Goal: Task Accomplishment & Management: Use online tool/utility

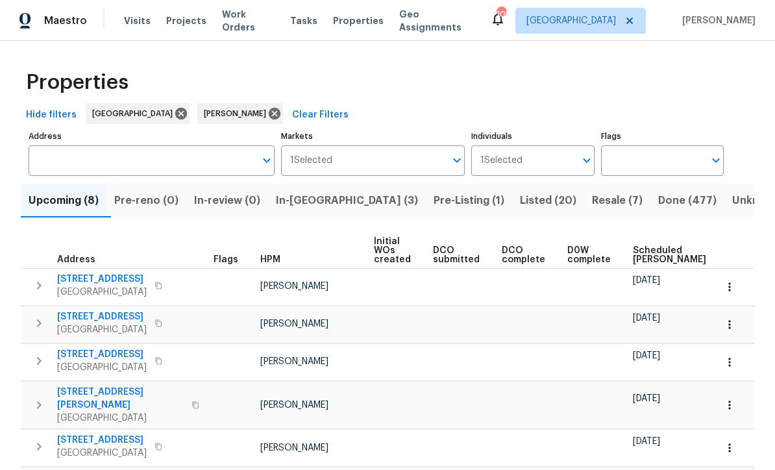
click at [520, 191] on span "Listed (20)" at bounding box center [548, 200] width 56 height 18
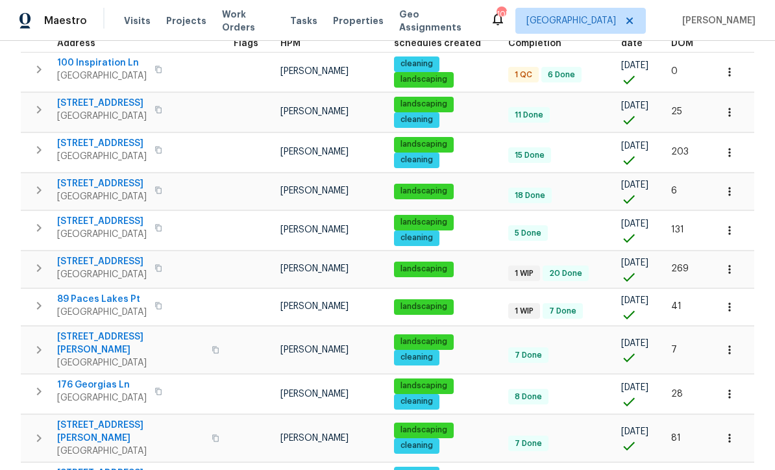
scroll to position [212, 0]
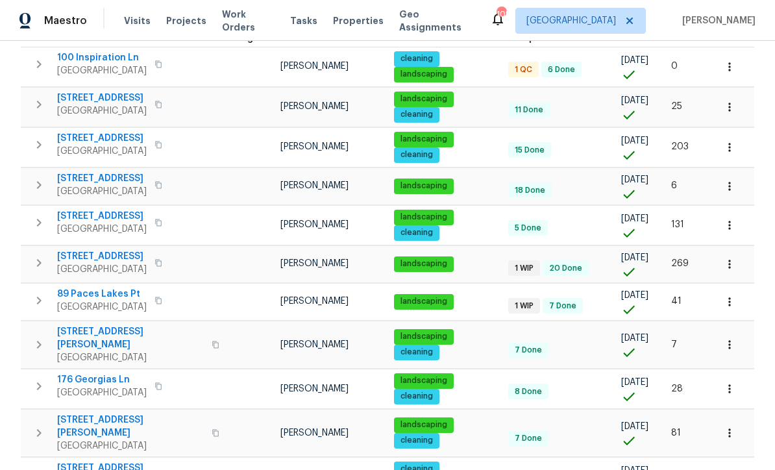
click at [104, 259] on span "463 Amsterdam Way" at bounding box center [102, 256] width 90 height 13
click at [736, 267] on button "button" at bounding box center [729, 264] width 29 height 29
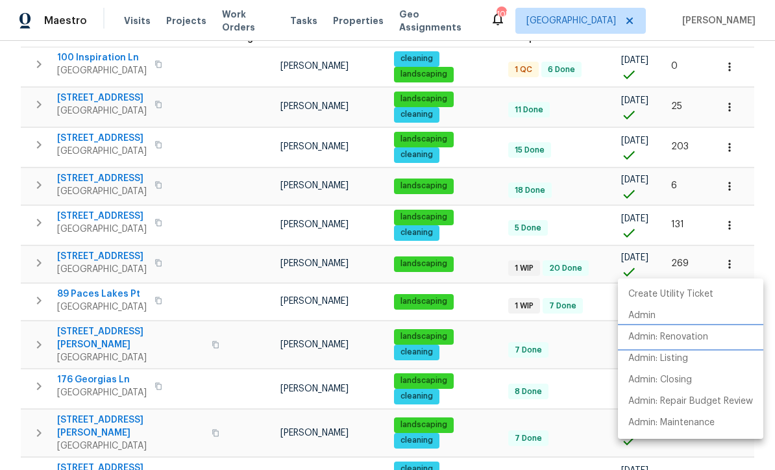
click at [690, 339] on p "Admin: Renovation" at bounding box center [668, 337] width 80 height 14
click at [208, 211] on div at bounding box center [387, 235] width 775 height 470
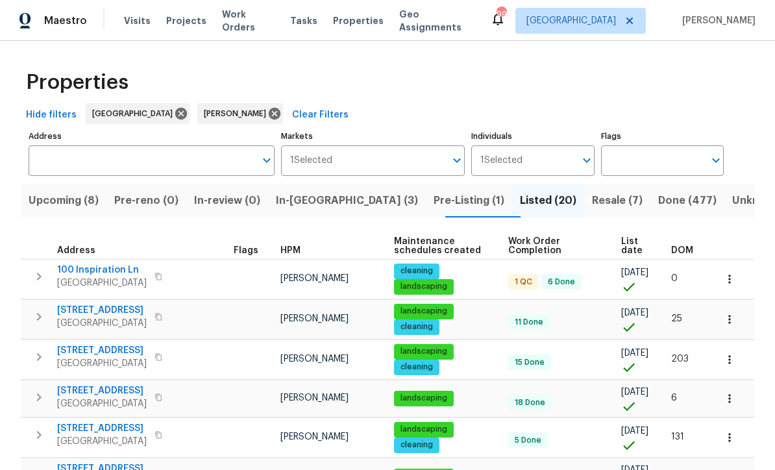
scroll to position [0, 0]
click at [592, 199] on span "Resale (7)" at bounding box center [617, 200] width 51 height 18
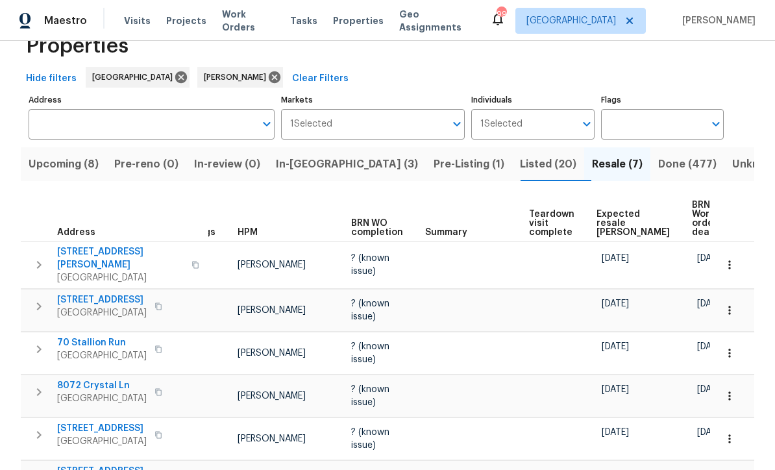
click at [520, 165] on span "Listed (20)" at bounding box center [548, 164] width 56 height 18
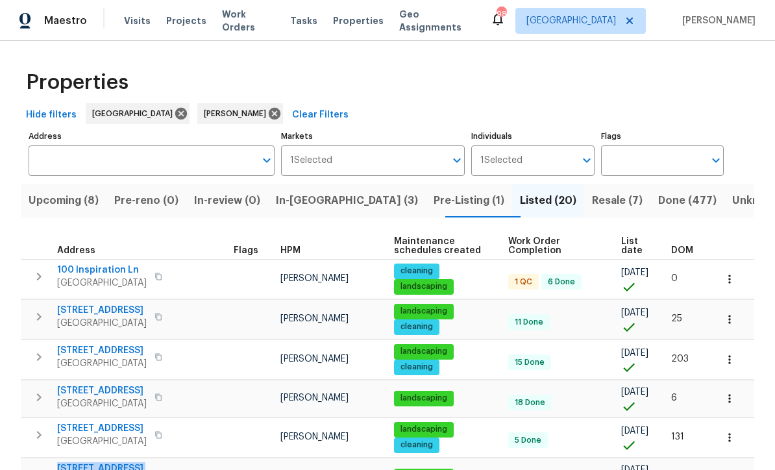
click at [58, 200] on span "Upcoming (8)" at bounding box center [64, 200] width 70 height 18
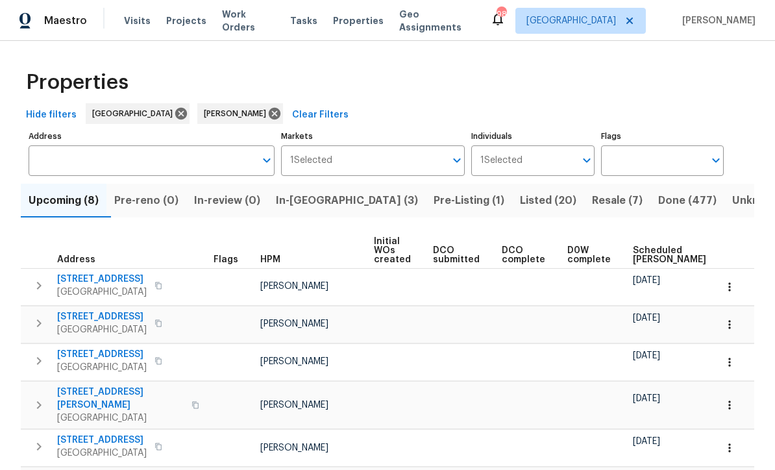
click at [29, 302] on td "2 Berkeley Way Dallas, GA 30157" at bounding box center [114, 286] width 187 height 34
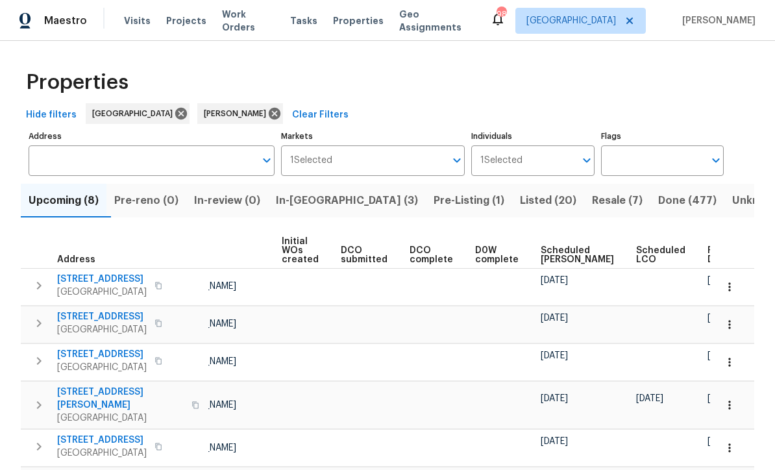
scroll to position [0, 91]
click at [708, 252] on span "Ready Date" at bounding box center [722, 255] width 29 height 18
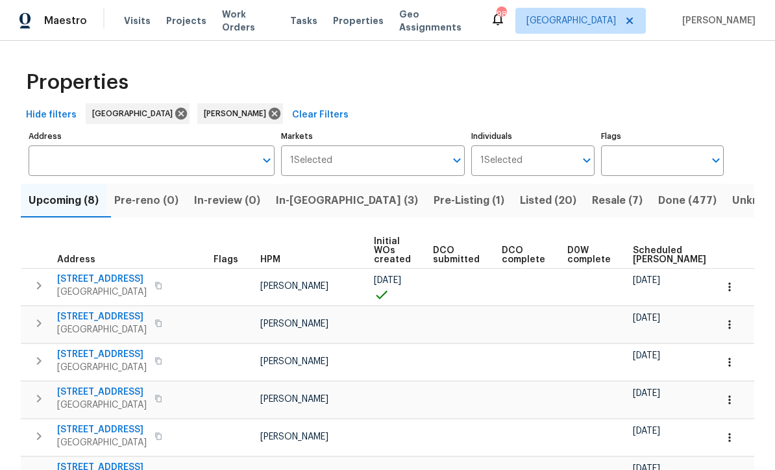
click at [734, 328] on icon "button" at bounding box center [729, 324] width 13 height 13
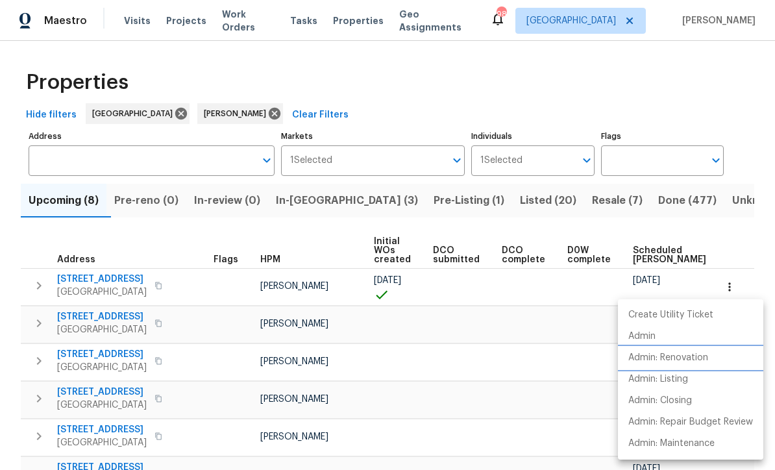
click at [668, 361] on p "Admin: Renovation" at bounding box center [668, 358] width 80 height 14
click at [102, 276] on div at bounding box center [387, 235] width 775 height 470
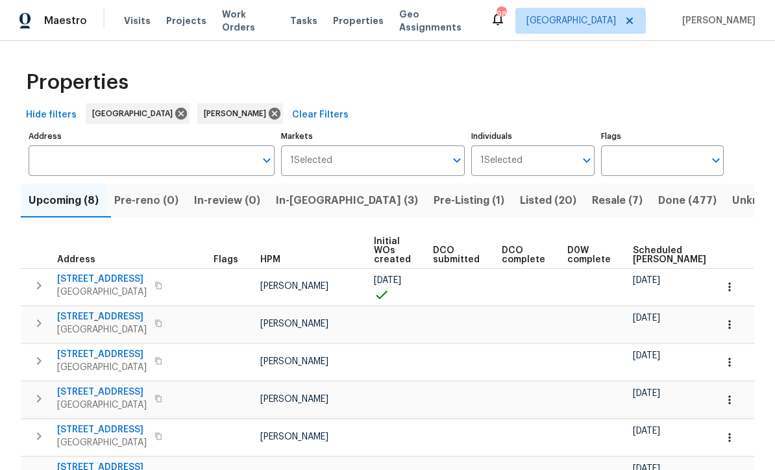
click at [110, 282] on span "4039 Lakeland Hills Dr" at bounding box center [102, 278] width 90 height 13
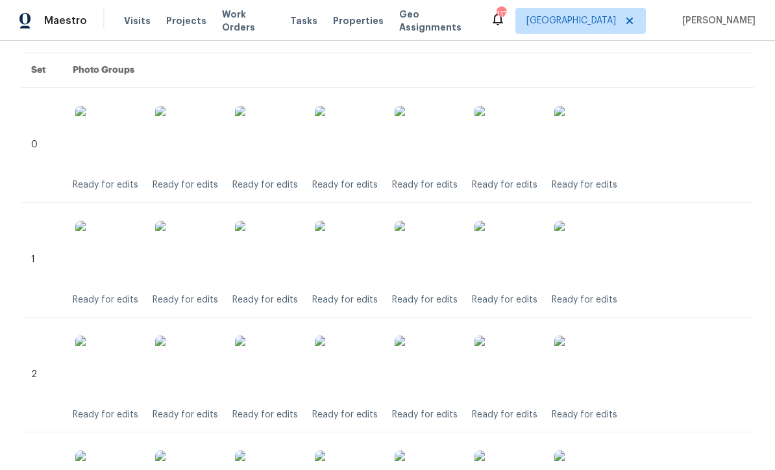
scroll to position [331, 0]
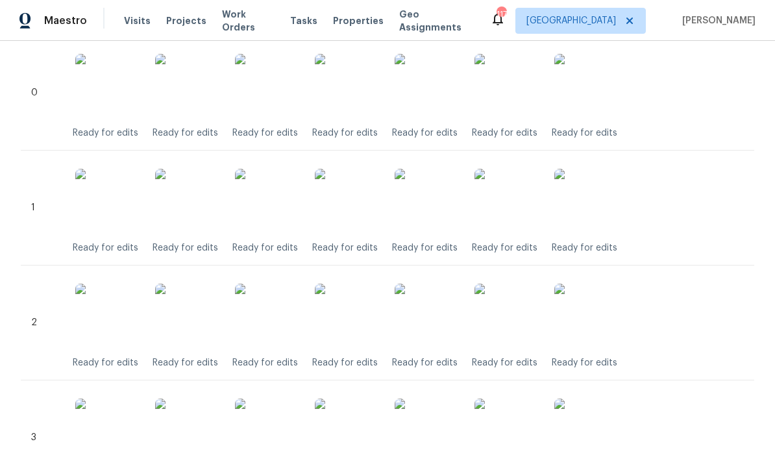
click at [347, 80] on img at bounding box center [347, 86] width 65 height 65
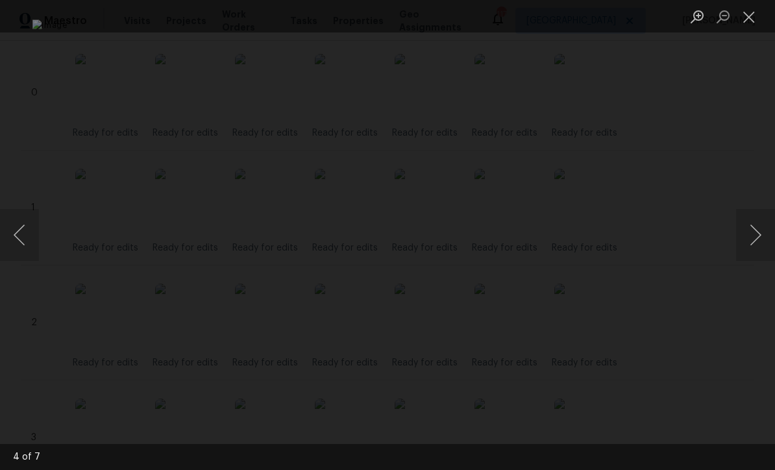
click at [750, 17] on button "Close lightbox" at bounding box center [749, 16] width 26 height 23
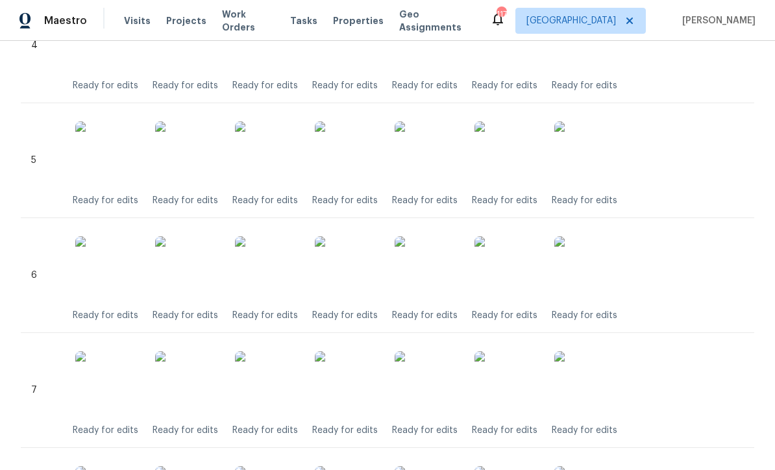
scroll to position [838, 0]
click at [347, 267] on img at bounding box center [347, 267] width 65 height 65
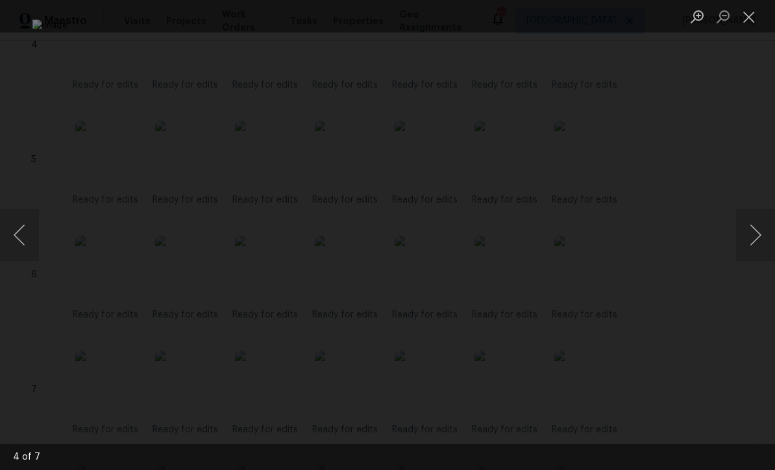
click at [746, 25] on button "Close lightbox" at bounding box center [749, 16] width 26 height 23
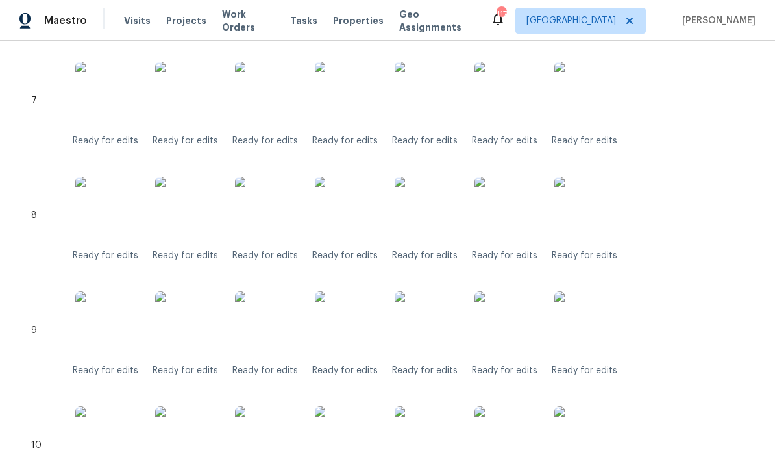
scroll to position [1133, 0]
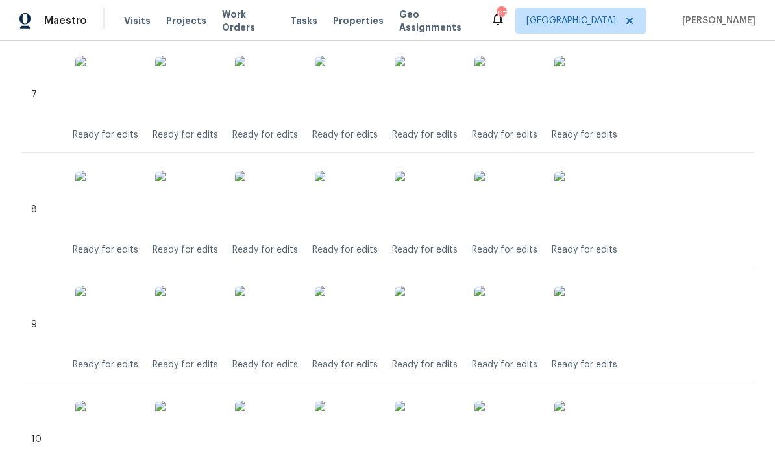
click at [343, 322] on img at bounding box center [347, 317] width 65 height 65
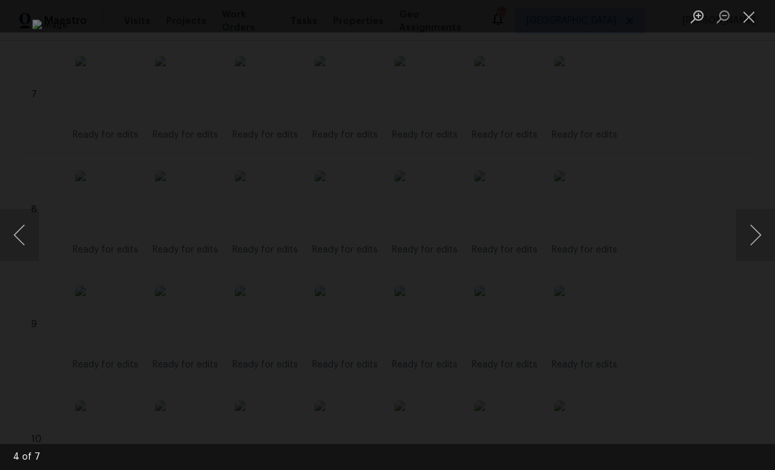
click at [758, 241] on button "Next image" at bounding box center [755, 235] width 39 height 52
click at [745, 18] on button "Close lightbox" at bounding box center [749, 16] width 26 height 23
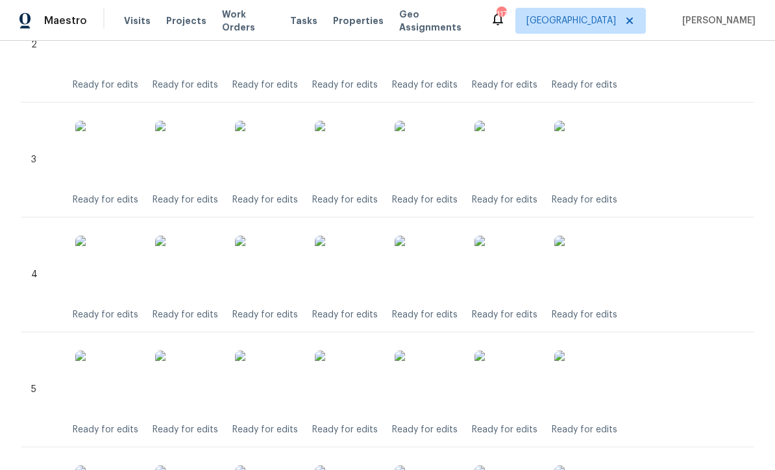
scroll to position [517, 0]
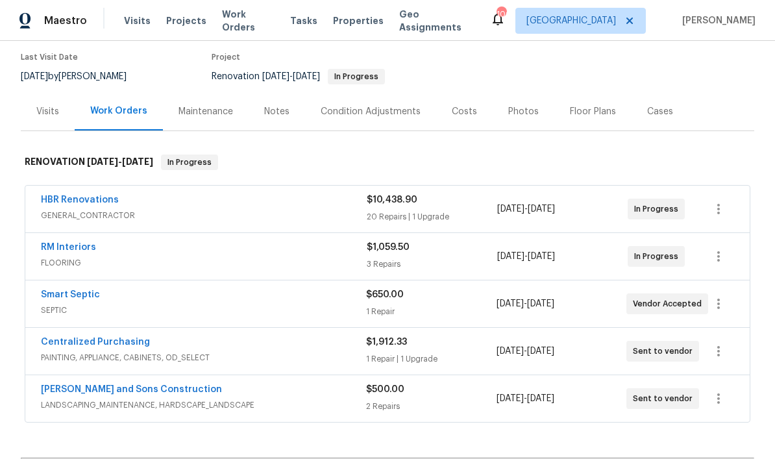
scroll to position [132, 0]
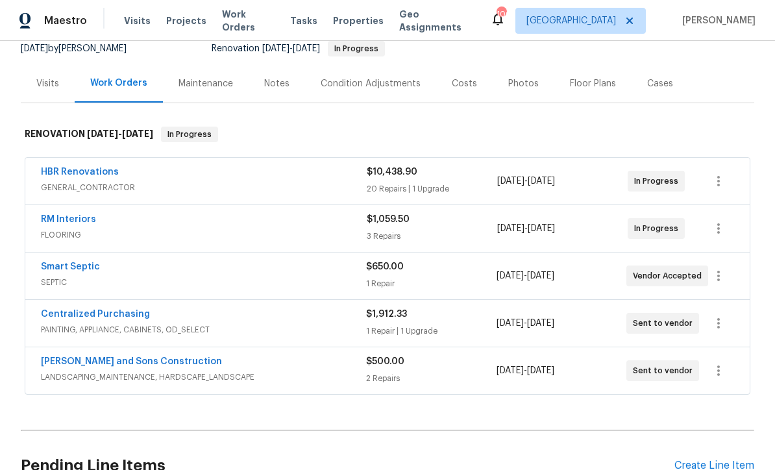
click at [88, 167] on link "HBR Renovations" at bounding box center [80, 171] width 78 height 9
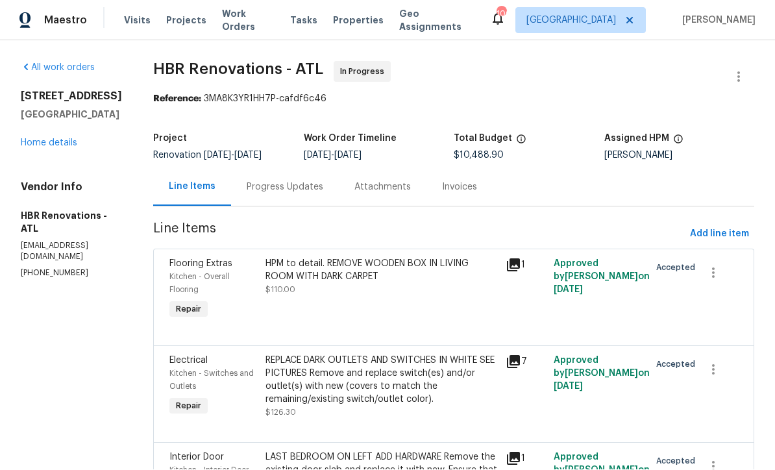
scroll to position [1, 0]
click at [727, 241] on span "Add line item" at bounding box center [719, 234] width 59 height 16
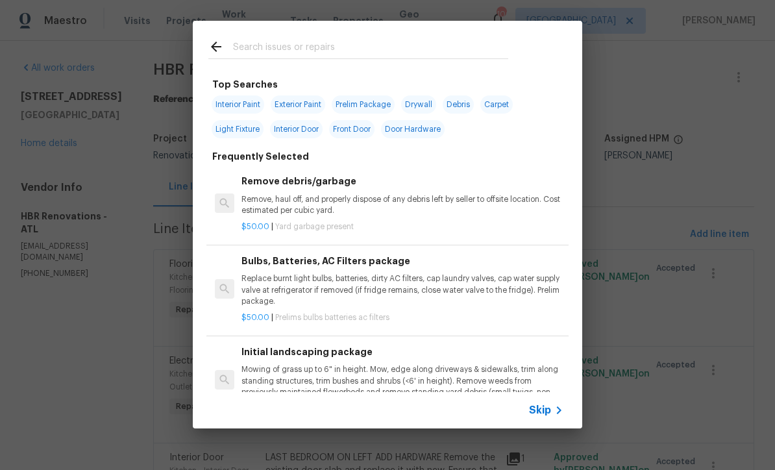
click at [548, 415] on span "Skip" at bounding box center [540, 410] width 22 height 13
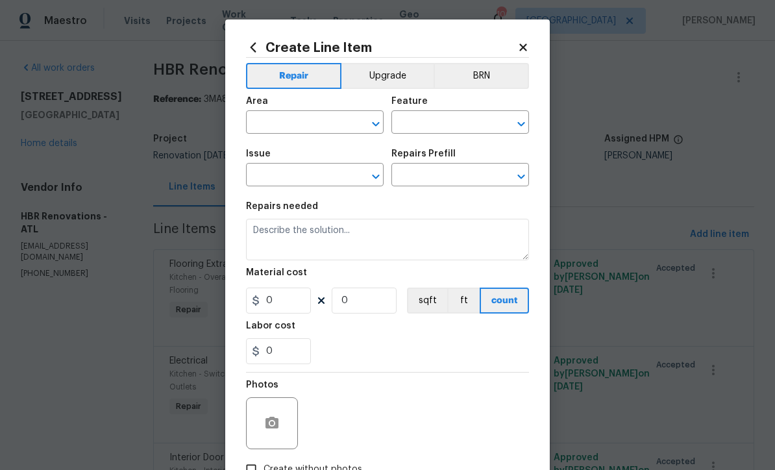
click at [269, 117] on input "text" at bounding box center [296, 124] width 101 height 20
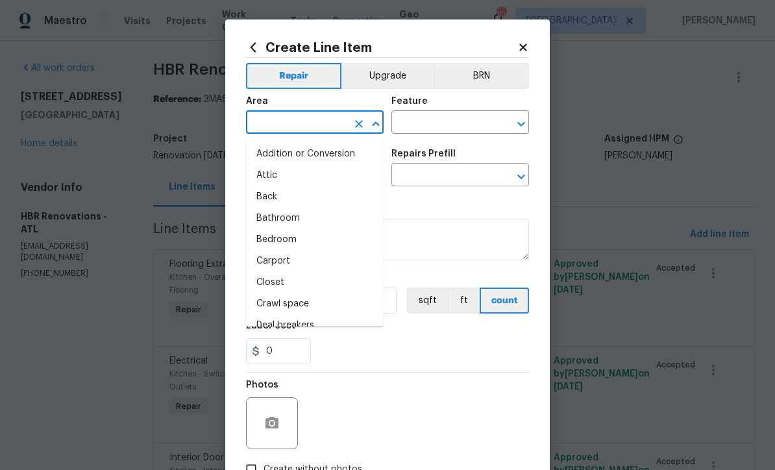
scroll to position [0, 0]
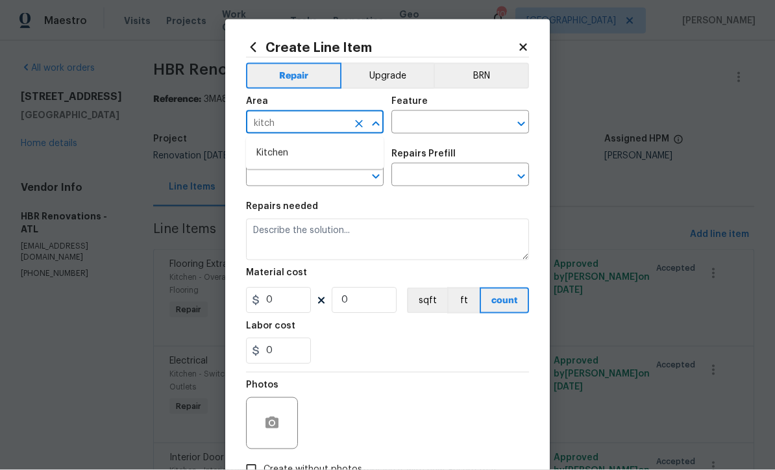
click at [265, 150] on li "Kitchen" at bounding box center [315, 153] width 138 height 21
type input "Kitchen"
click at [424, 122] on input "text" at bounding box center [441, 124] width 101 height 20
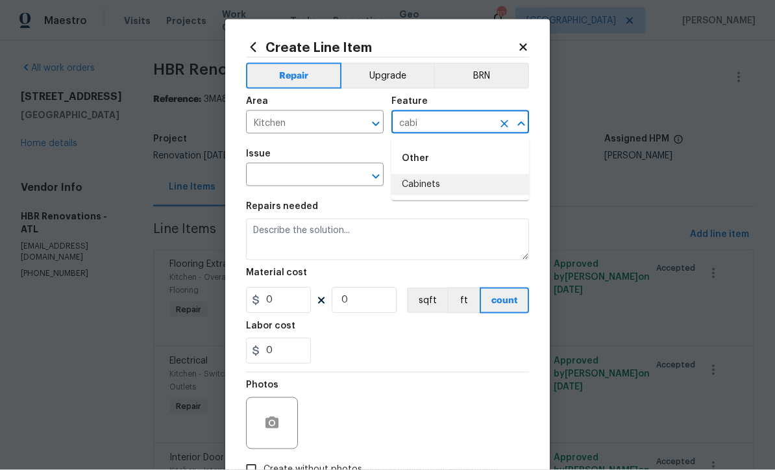
click at [417, 183] on li "Cabinets" at bounding box center [460, 184] width 138 height 21
type input "Cabinets"
click at [300, 166] on div "Issue" at bounding box center [315, 157] width 138 height 17
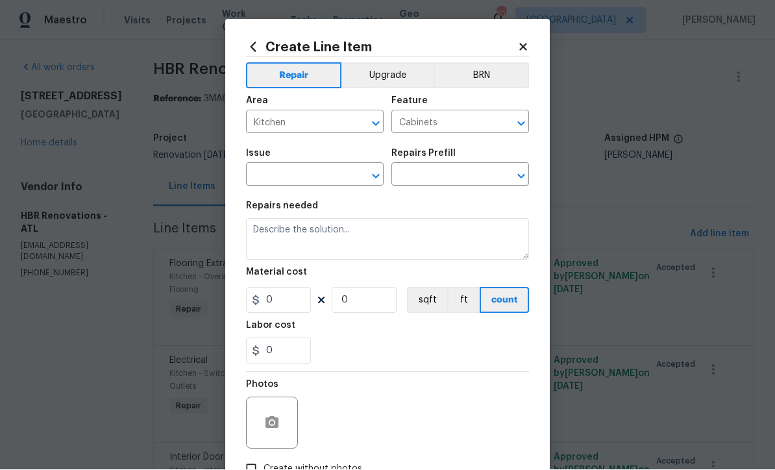
click at [272, 173] on input "text" at bounding box center [296, 176] width 101 height 20
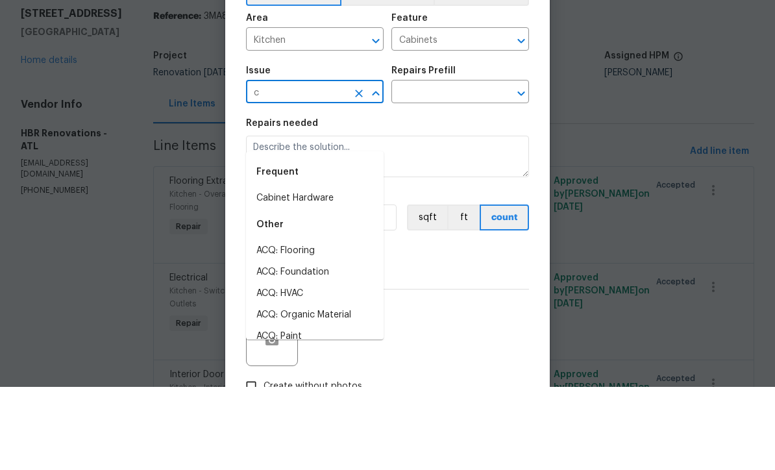
scroll to position [43, 0]
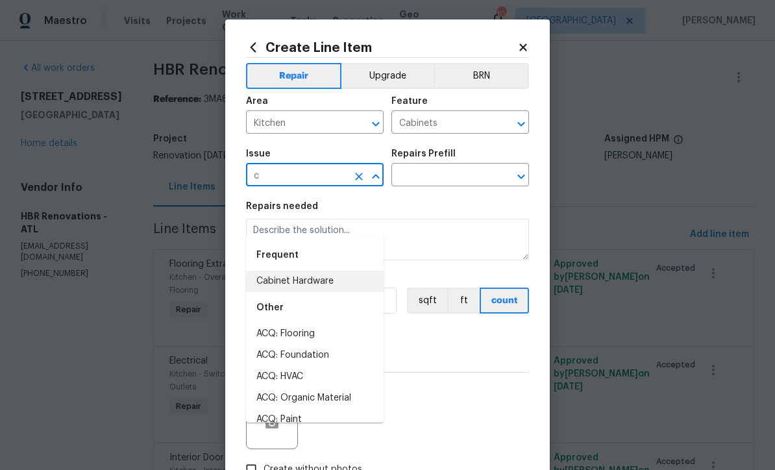
click at [274, 271] on li "Cabinet Hardware" at bounding box center [315, 281] width 138 height 21
type input "Cabinet Hardware"
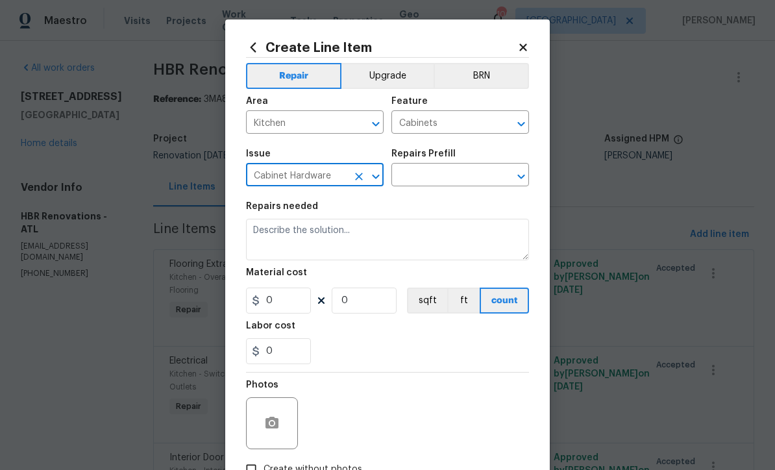
click at [423, 178] on input "text" at bounding box center [441, 176] width 101 height 20
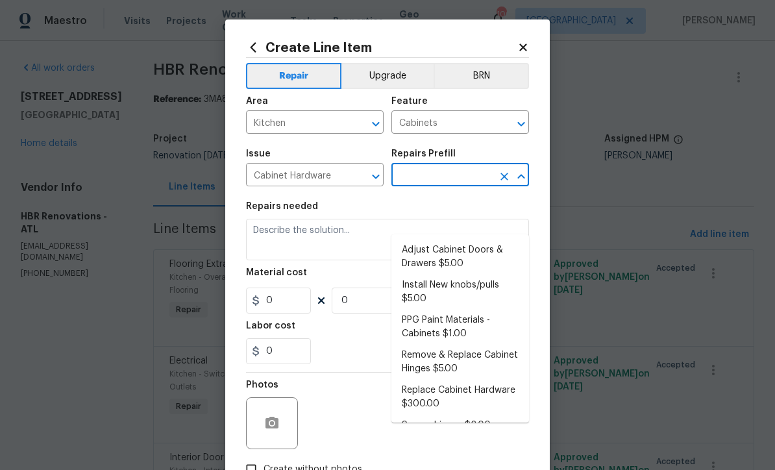
click at [441, 380] on li "Replace Cabinet Hardware $300.00" at bounding box center [460, 397] width 138 height 35
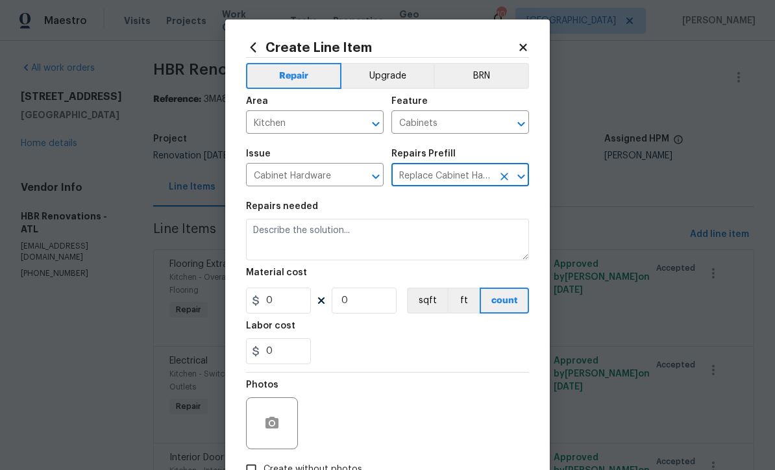
type input "Replace Cabinet Hardware $300.00"
type textarea "Replace cabinet hardware with new hinges and pulls. HPM to provide specs"
type input "1"
type input "Replace Cabinet Hardware $300.00"
click at [292, 306] on input "300" at bounding box center [278, 300] width 65 height 26
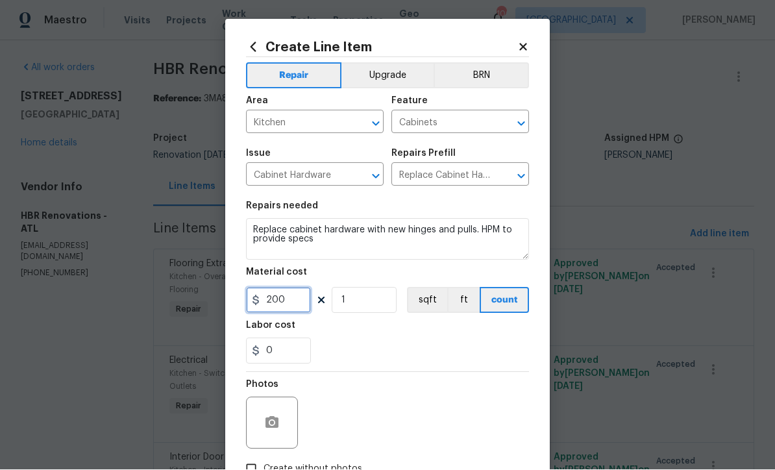
type input "200"
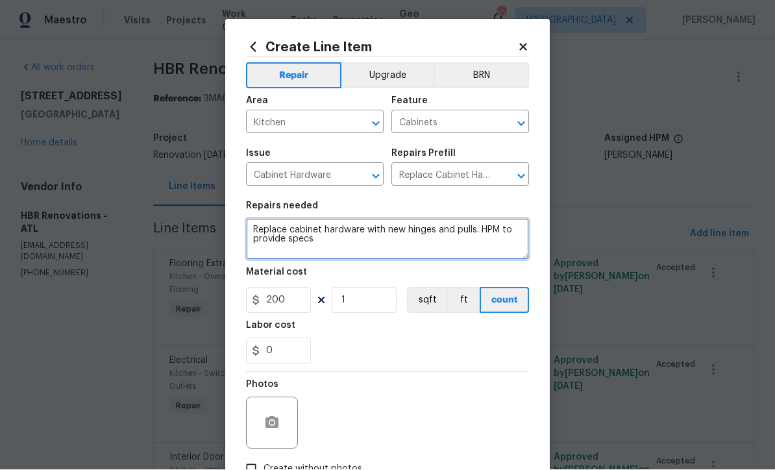
click at [251, 225] on textarea "Replace cabinet hardware with new hinges and pulls. HPM to provide specs" at bounding box center [387, 240] width 283 height 42
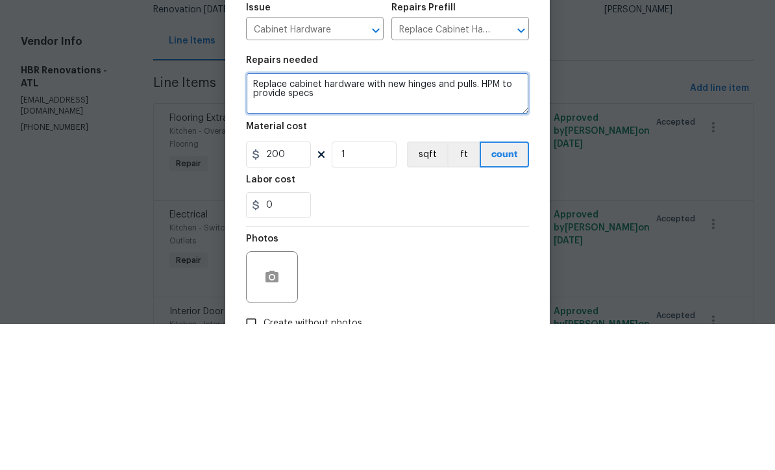
click at [267, 219] on textarea "Replace cabinet hardware with new hinges and pulls. HPM to provide specs" at bounding box center [387, 240] width 283 height 42
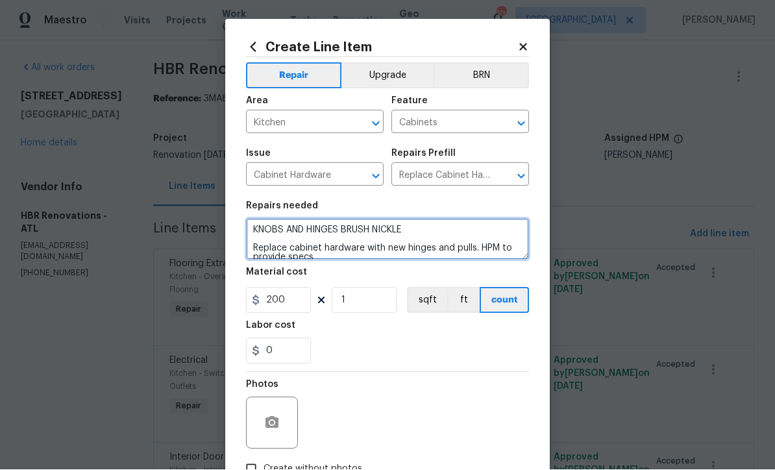
type textarea "KNOBS AND HINGES BRUSH NICKLE Replace cabinet hardware with new hinges and pull…"
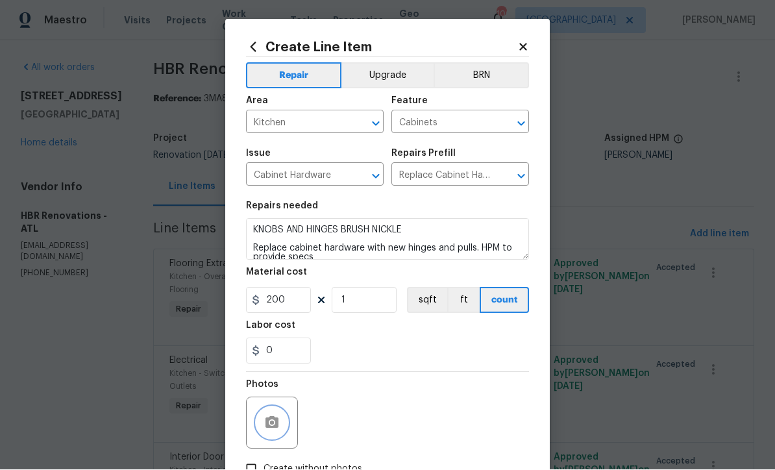
click at [272, 420] on icon "button" at bounding box center [271, 423] width 13 height 12
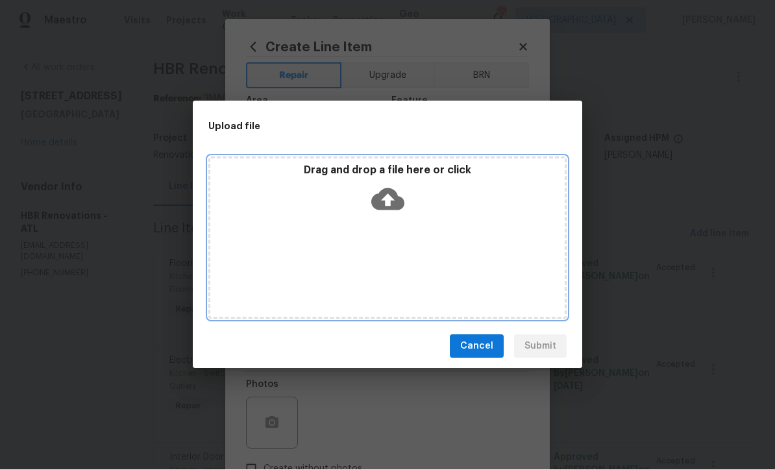
click at [381, 192] on icon at bounding box center [387, 200] width 33 height 22
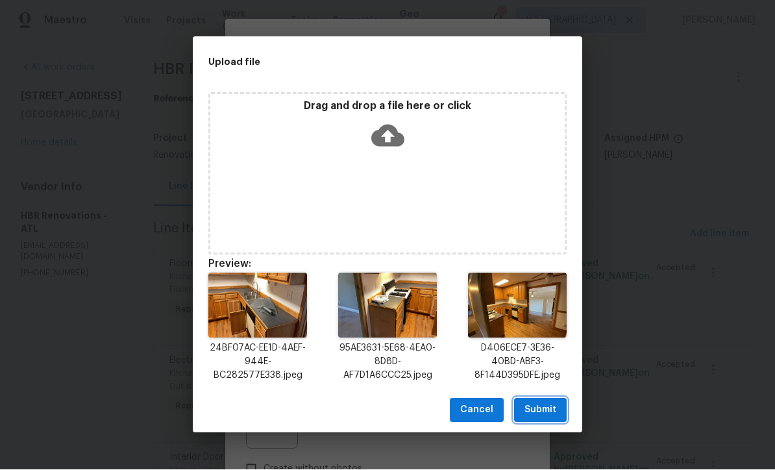
click at [544, 408] on span "Submit" at bounding box center [540, 410] width 32 height 16
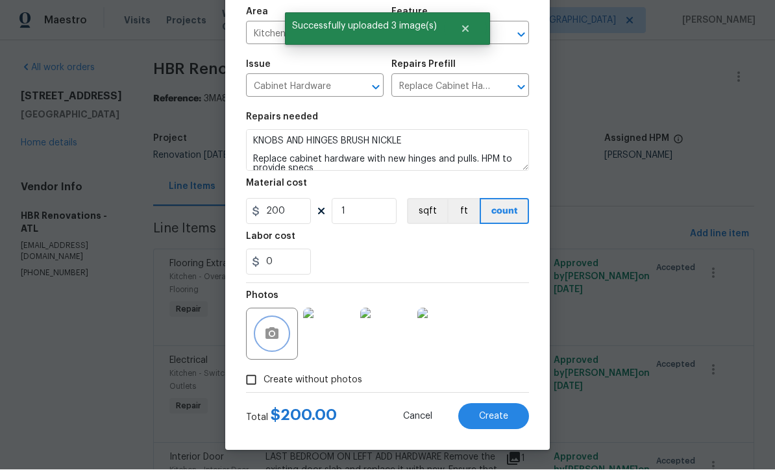
scroll to position [91, 0]
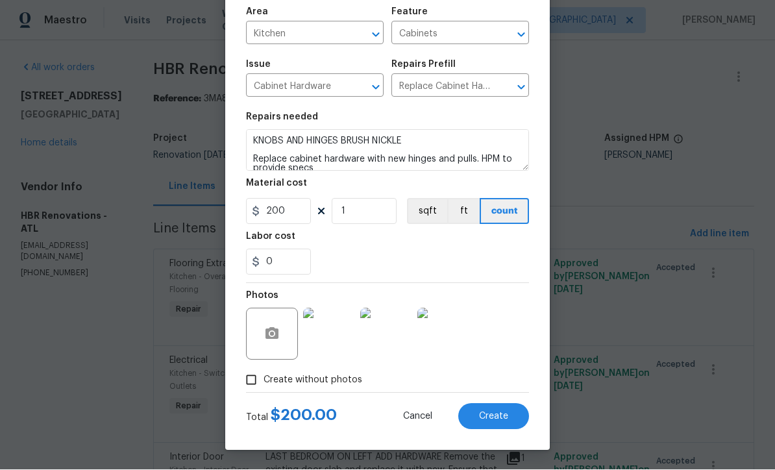
click at [491, 409] on button "Create" at bounding box center [493, 417] width 71 height 26
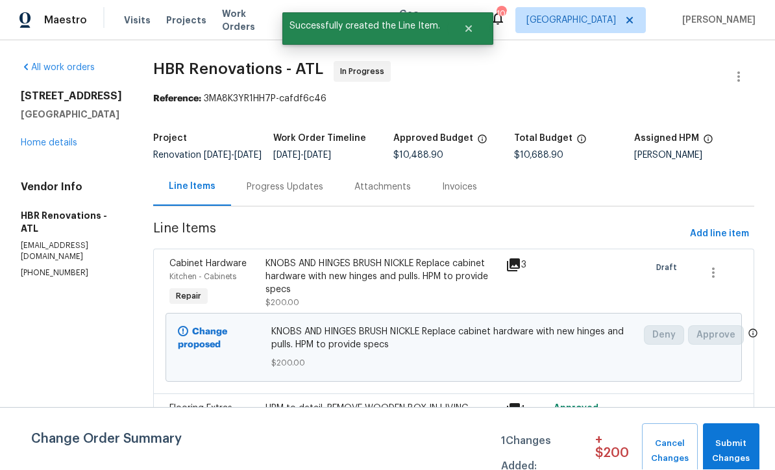
scroll to position [1, 0]
click at [315, 291] on div "KNOBS AND HINGES BRUSH NICKLE Replace cabinet hardware with new hinges and pull…" at bounding box center [381, 277] width 232 height 39
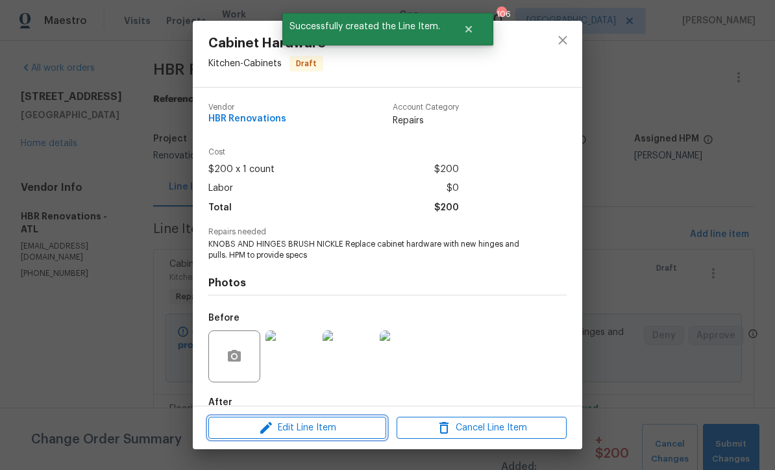
click at [300, 428] on span "Edit Line Item" at bounding box center [297, 428] width 170 height 16
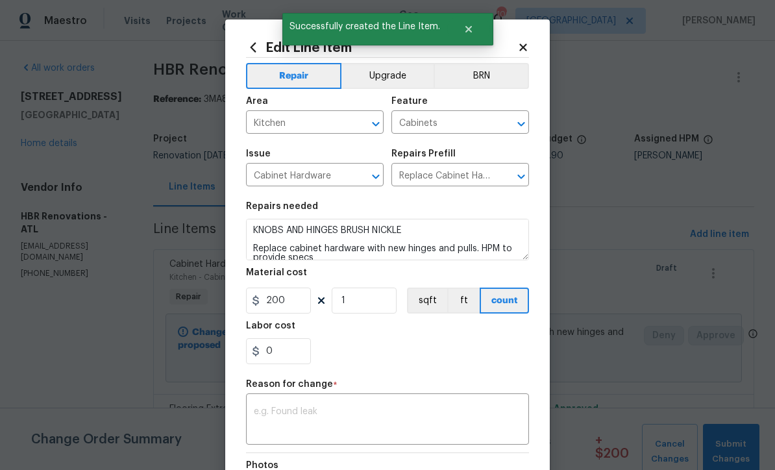
click at [387, 75] on button "Upgrade" at bounding box center [387, 76] width 93 height 26
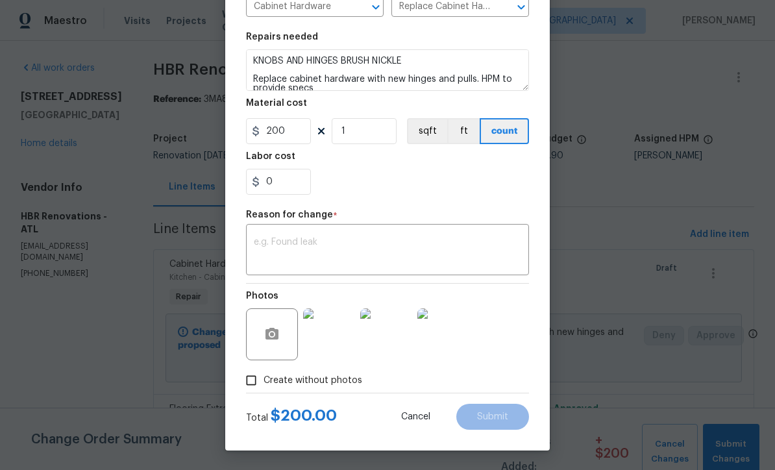
scroll to position [172, 0]
click at [258, 232] on div "x ​" at bounding box center [387, 251] width 283 height 48
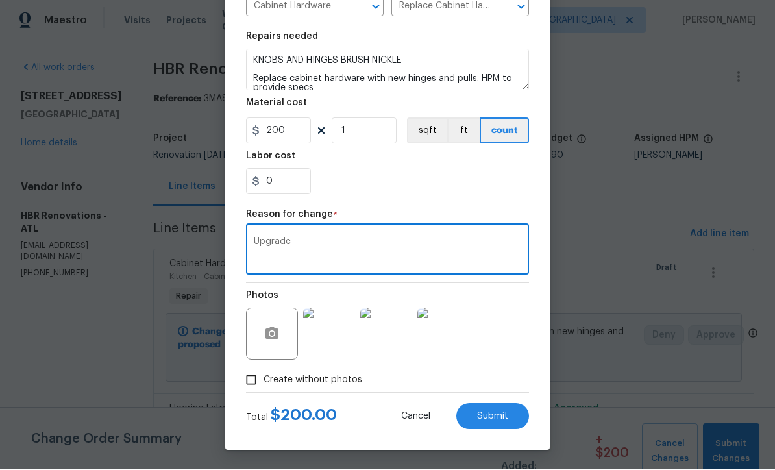
type textarea "Upgrade"
click at [490, 417] on span "Submit" at bounding box center [492, 417] width 31 height 10
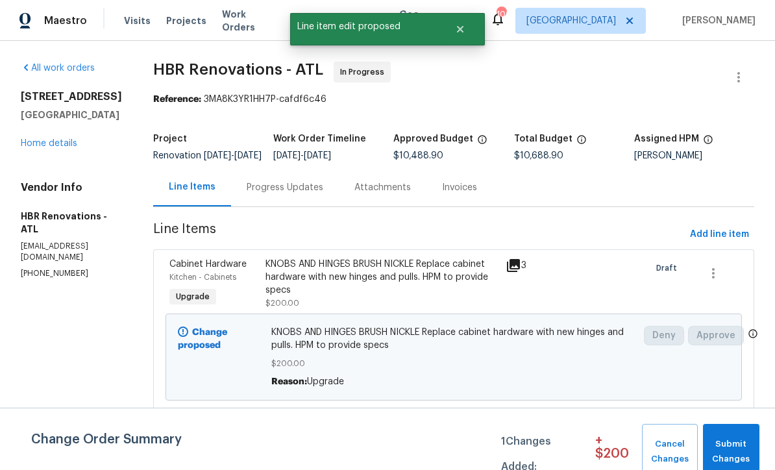
scroll to position [0, 0]
click at [729, 226] on span "Add line item" at bounding box center [719, 234] width 59 height 16
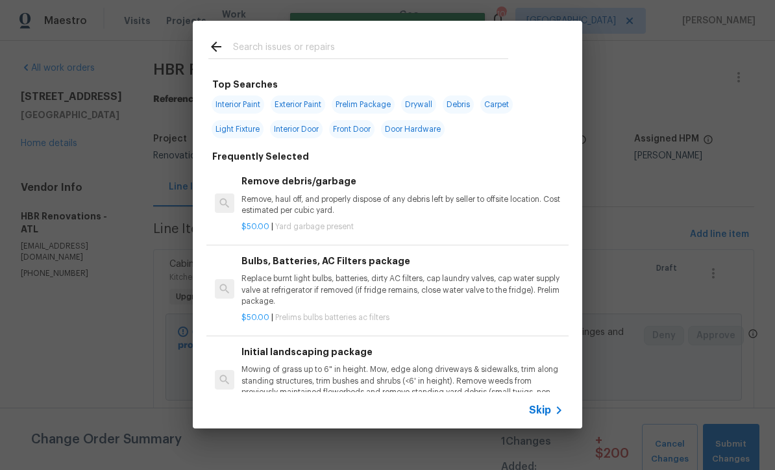
click at [247, 44] on input "text" at bounding box center [370, 48] width 275 height 19
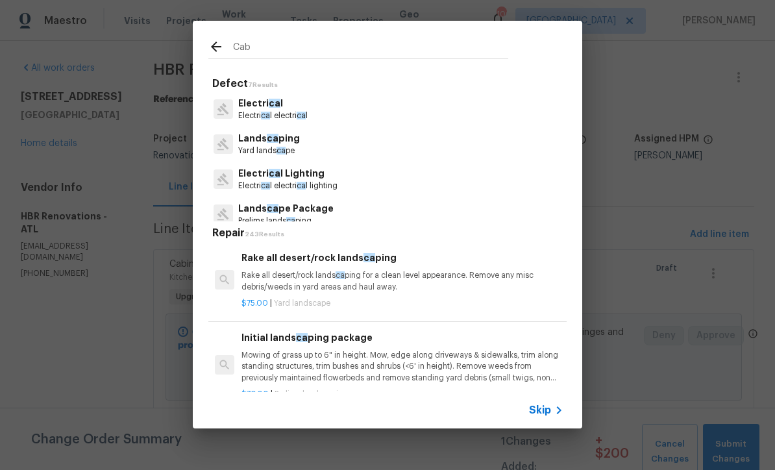
type input "Cabi"
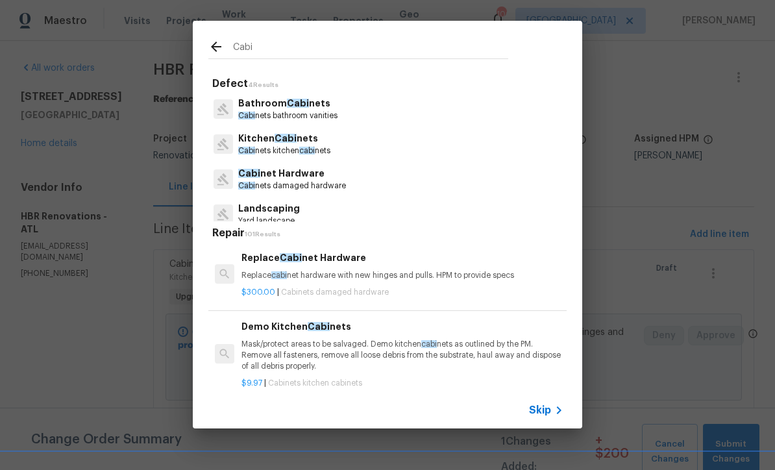
click at [278, 141] on span "Cabi" at bounding box center [285, 138] width 22 height 9
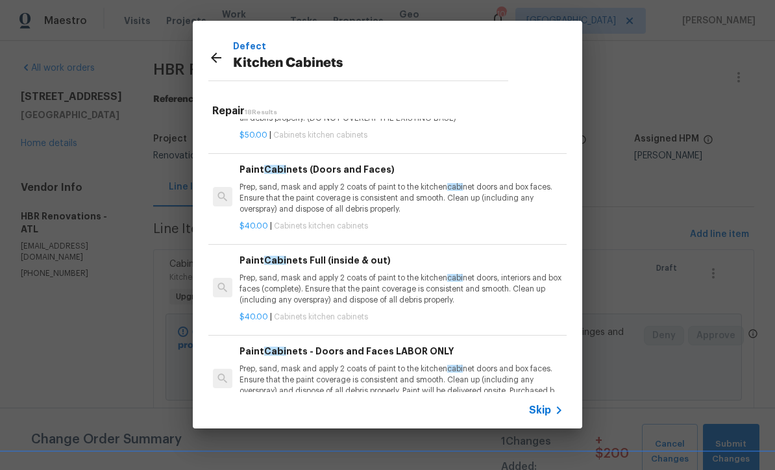
scroll to position [866, 2]
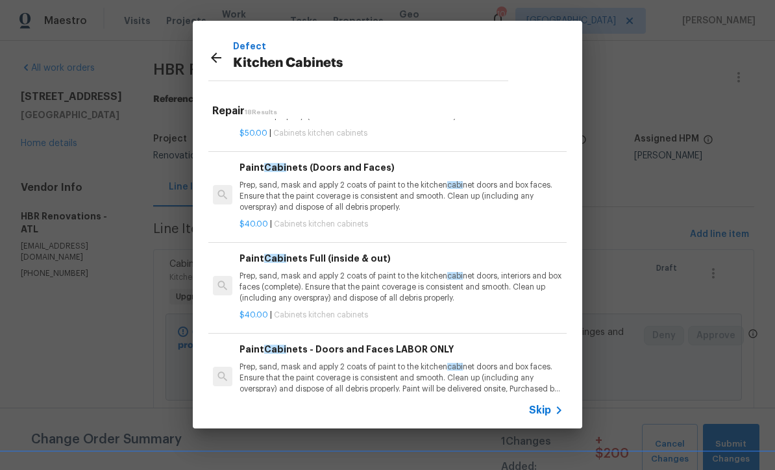
click at [331, 271] on p "Prep, sand, mask and apply 2 coats of paint to the kitchen cabi net doors, inte…" at bounding box center [400, 287] width 322 height 33
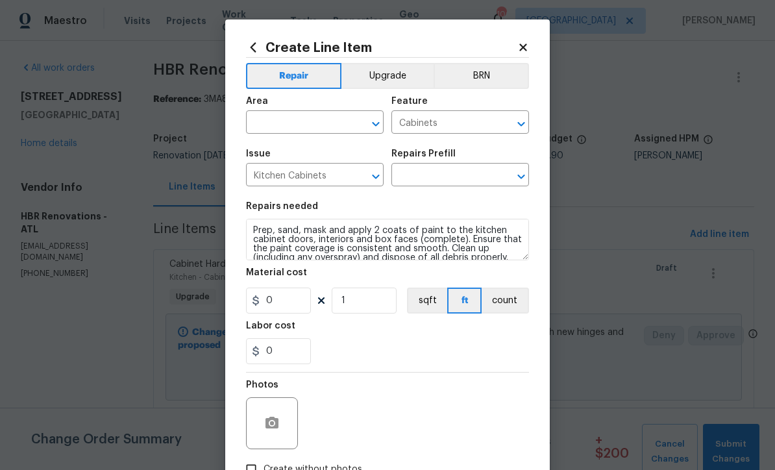
type input "Paint Cabinets Full (inside & out) $40.00"
type input "40"
click at [263, 121] on input "text" at bounding box center [296, 124] width 101 height 20
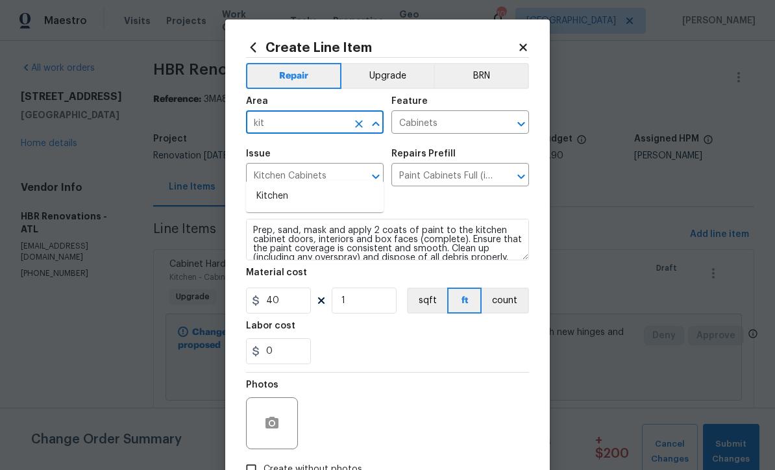
click at [267, 186] on li "Kitchen" at bounding box center [315, 196] width 138 height 21
type input "Kitchen"
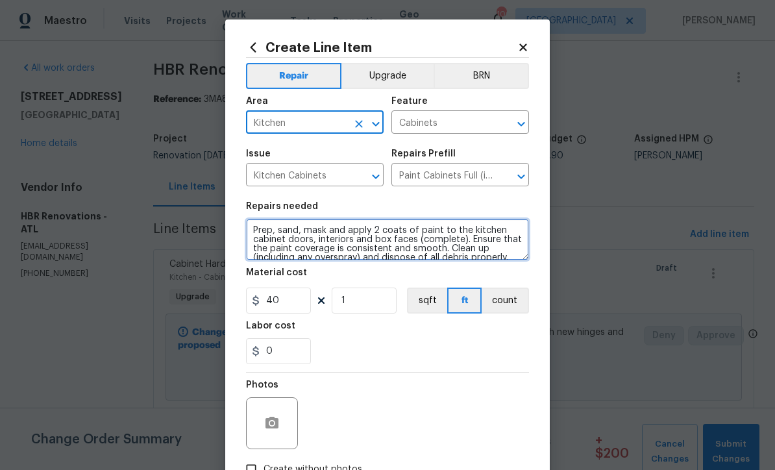
click at [246, 230] on textarea "Prep, sand, mask and apply 2 coats of paint to the kitchen cabinet doors, inter…" at bounding box center [387, 240] width 283 height 42
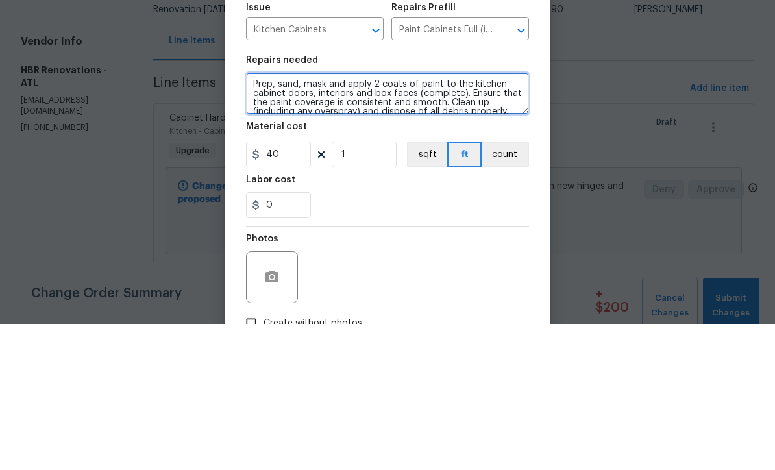
click at [266, 219] on textarea "Prep, sand, mask and apply 2 coats of paint to the kitchen cabinet doors, inter…" at bounding box center [387, 240] width 283 height 42
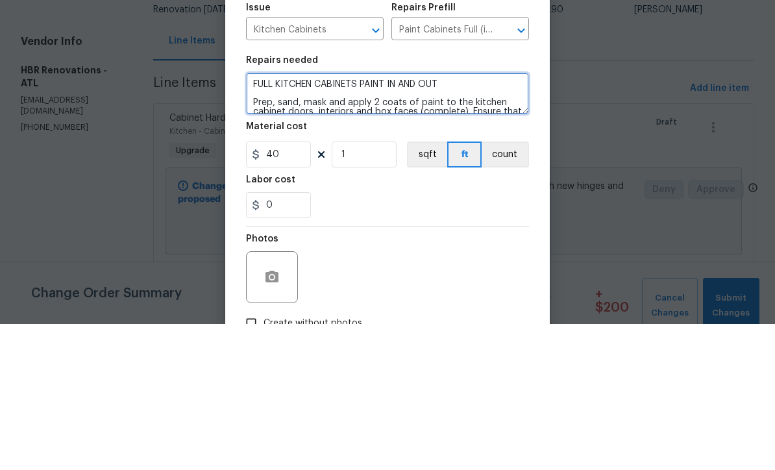
type textarea "FULL KITCHEN CABINETS PAINT IN AND OUT Prep, sand, mask and apply 2 coats of pa…"
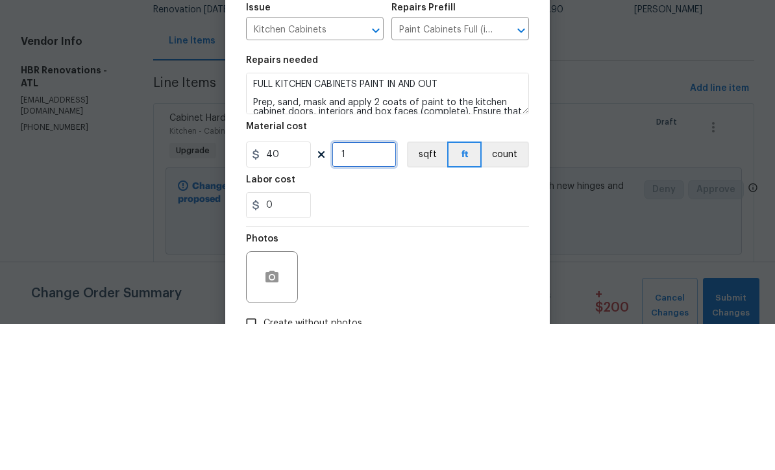
click at [353, 287] on input "1" at bounding box center [364, 300] width 65 height 26
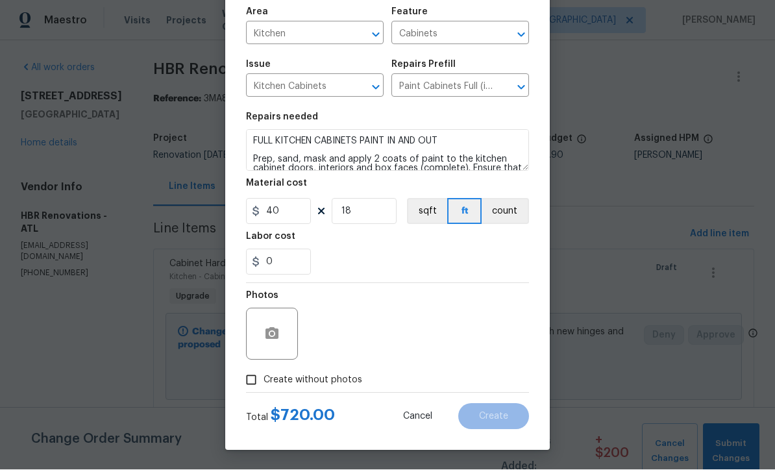
scroll to position [90, 0]
click at [355, 217] on input "18" at bounding box center [364, 212] width 65 height 26
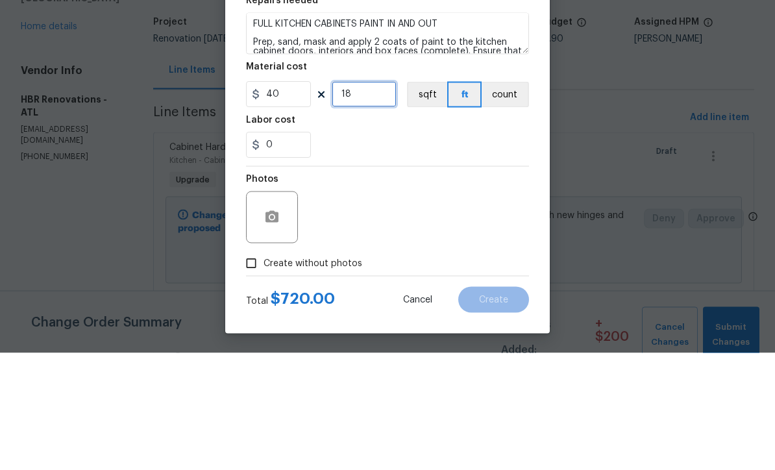
type input "1"
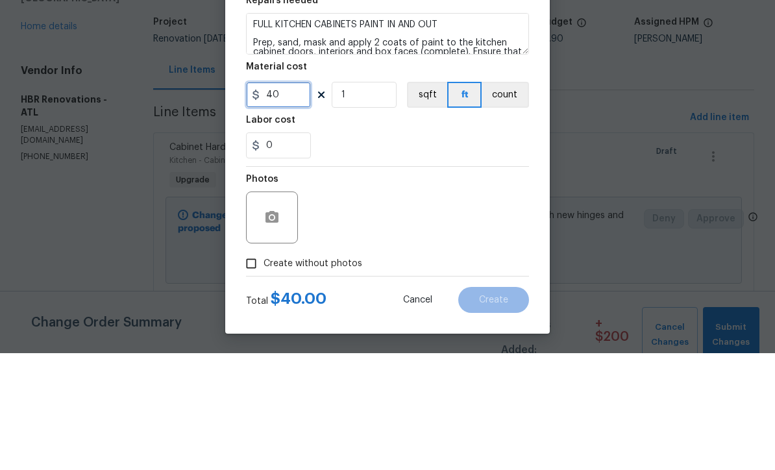
click at [285, 199] on input "40" at bounding box center [278, 212] width 65 height 26
type input "700"
click at [374, 249] on div "0" at bounding box center [387, 262] width 283 height 26
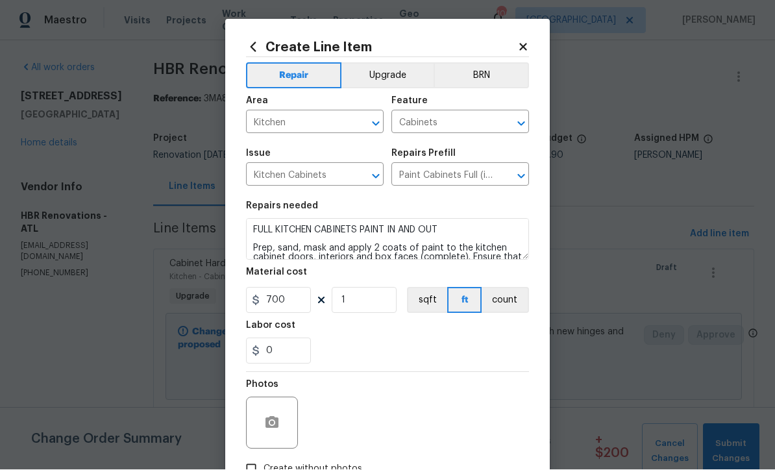
scroll to position [-1, 0]
click at [384, 76] on button "Upgrade" at bounding box center [387, 76] width 93 height 26
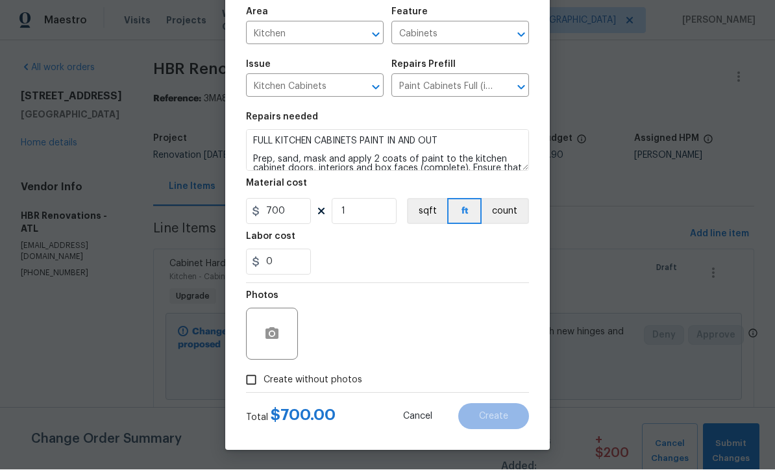
scroll to position [91, 0]
click at [271, 335] on circle "button" at bounding box center [272, 334] width 4 height 4
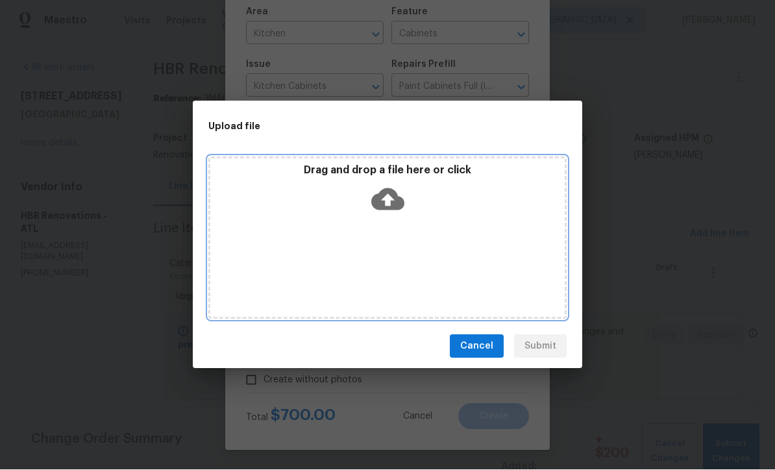
click at [383, 193] on icon at bounding box center [387, 200] width 33 height 22
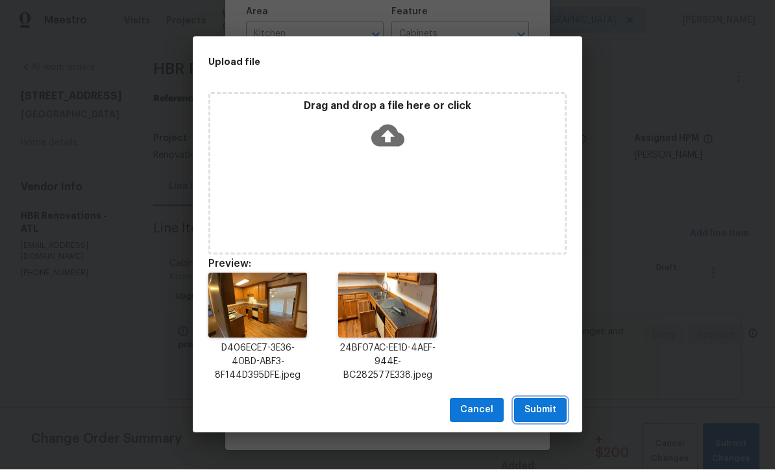
click at [539, 405] on span "Submit" at bounding box center [540, 410] width 32 height 16
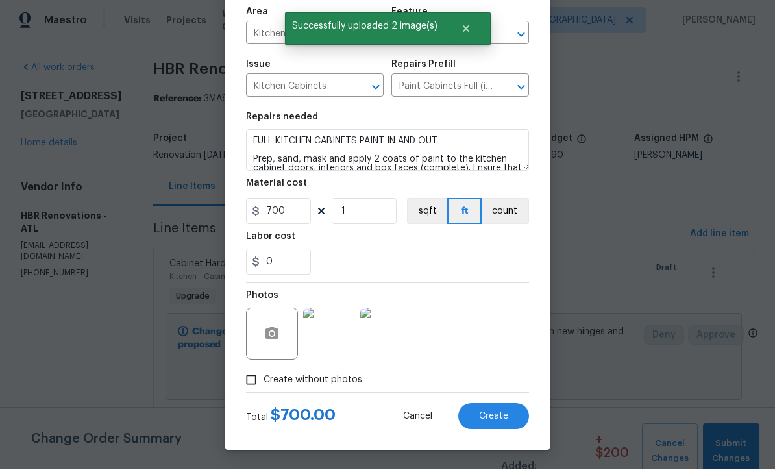
click at [492, 421] on button "Create" at bounding box center [493, 417] width 71 height 26
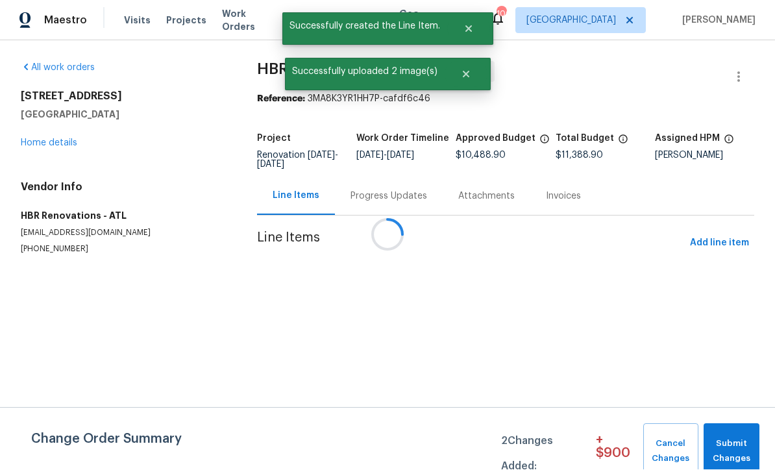
scroll to position [1, 0]
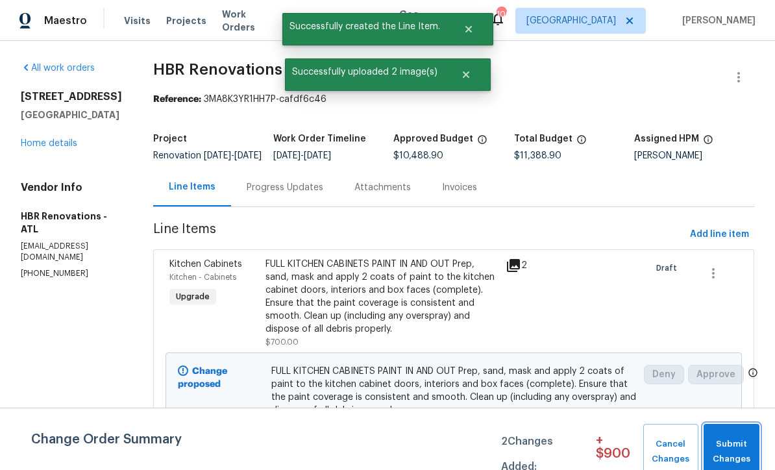
click at [738, 441] on span "Submit Changes" at bounding box center [731, 452] width 43 height 30
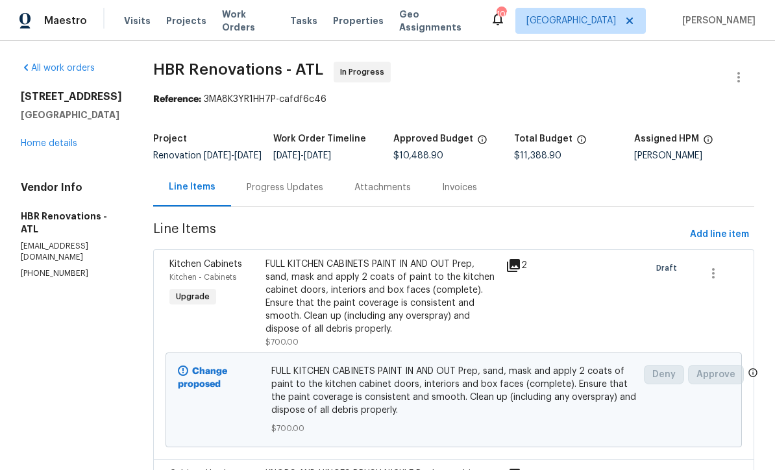
scroll to position [0, 0]
click at [271, 193] on div "Progress Updates" at bounding box center [285, 187] width 77 height 13
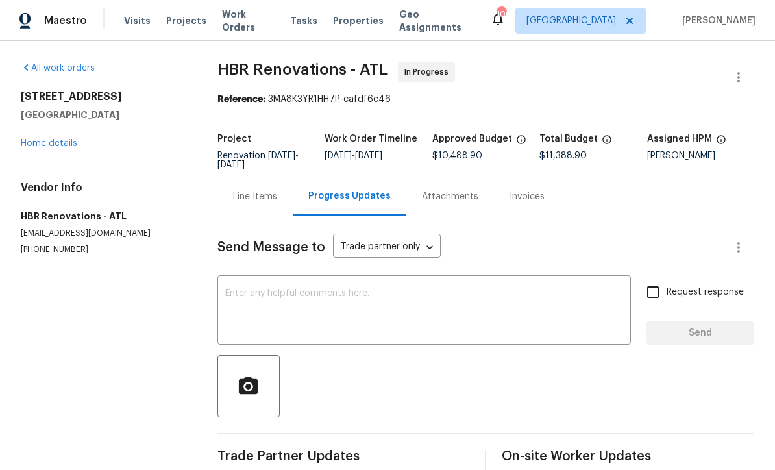
click at [241, 293] on textarea at bounding box center [424, 311] width 398 height 45
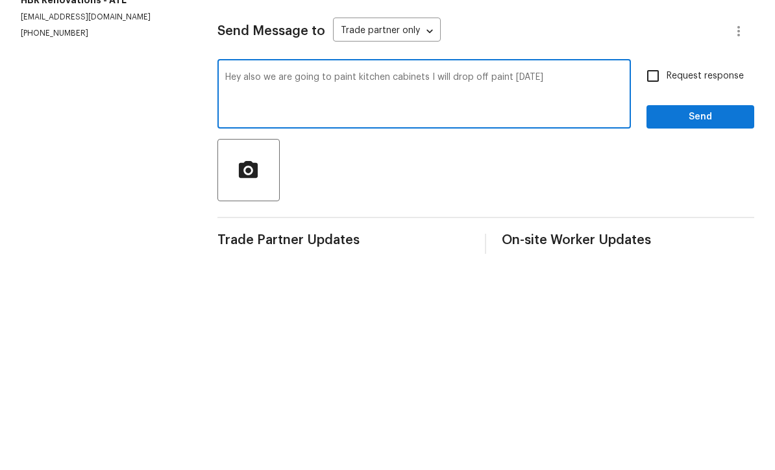
type textarea "Hey also we are going to paint kitchen cabinets I will drop off paint tomorrow"
click at [650, 278] on input "Request response" at bounding box center [652, 291] width 27 height 27
checkbox input "true"
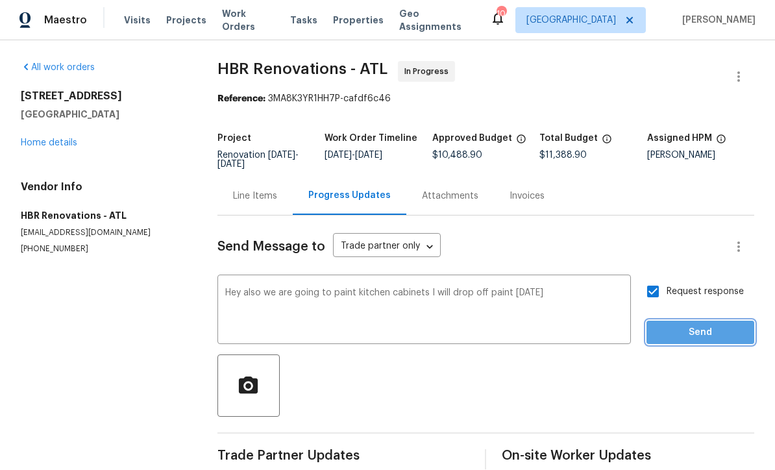
click at [693, 325] on span "Send" at bounding box center [700, 333] width 87 height 16
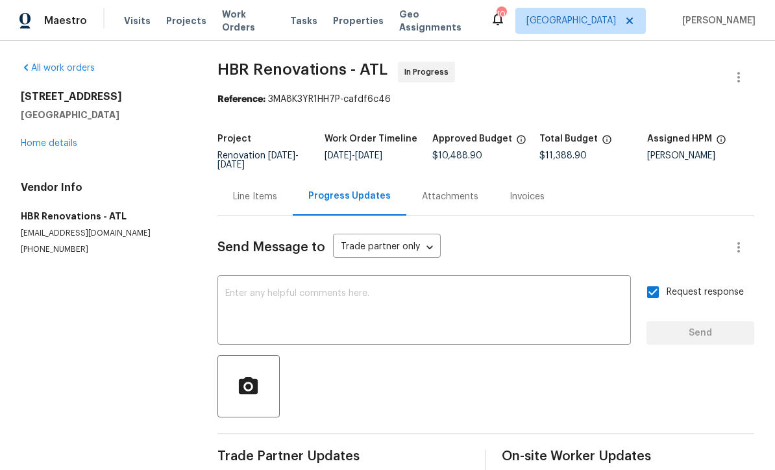
scroll to position [0, 0]
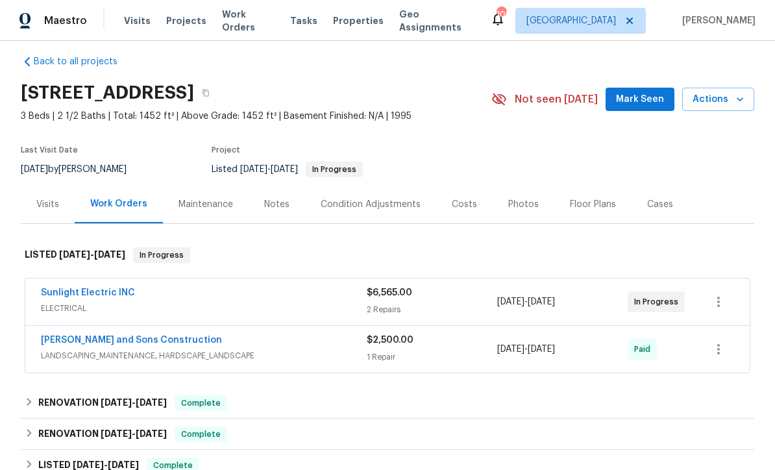
scroll to position [10, 0]
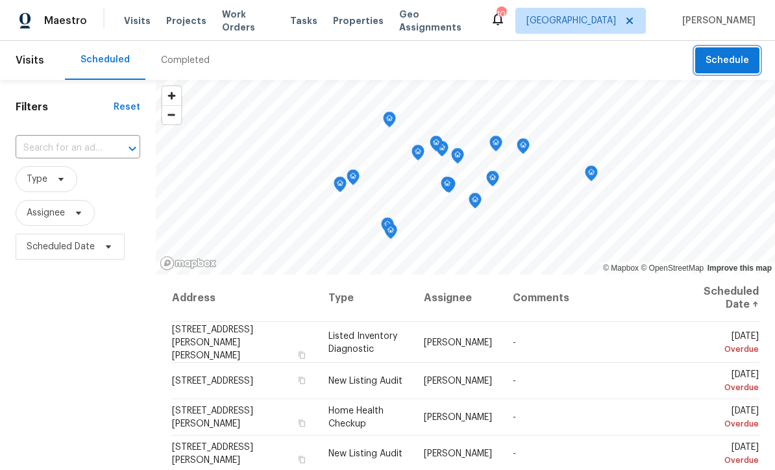
click at [730, 53] on span "Schedule" at bounding box center [726, 61] width 43 height 16
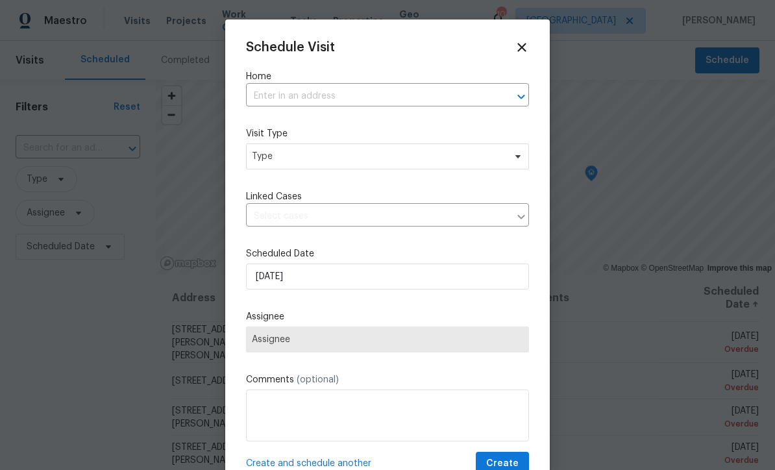
click at [267, 96] on input "text" at bounding box center [369, 96] width 247 height 20
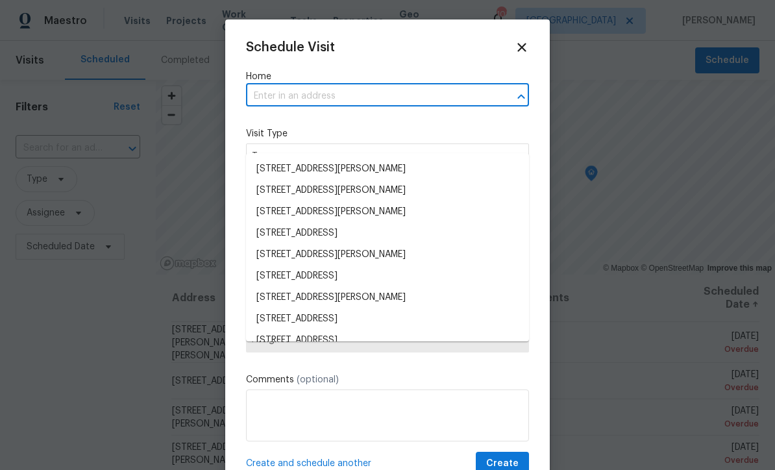
click at [265, 96] on input "text" at bounding box center [369, 96] width 247 height 20
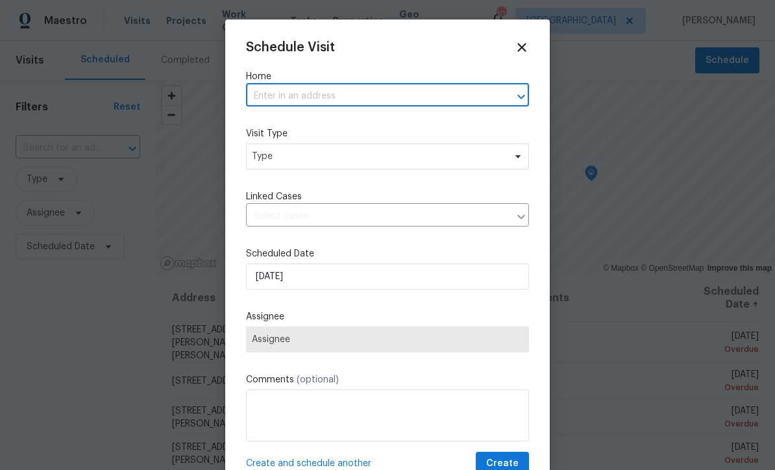
paste input "VISIT 89 [GEOGRAPHIC_DATA], [DATE] · 8–9:30 AM"
type input "[STREET_ADDRESS],"
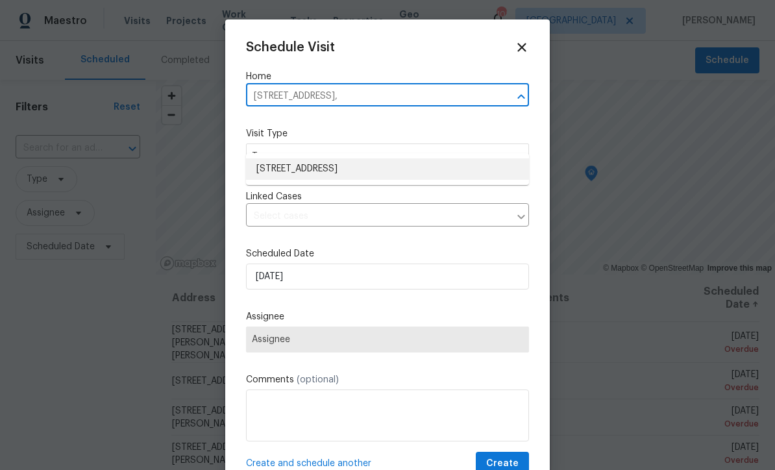
click at [337, 158] on li "[STREET_ADDRESS]" at bounding box center [387, 168] width 283 height 21
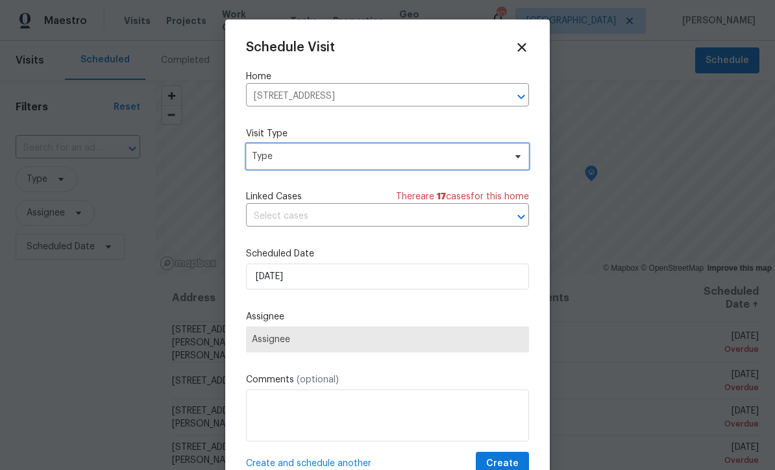
click at [280, 160] on span "Type" at bounding box center [378, 156] width 252 height 13
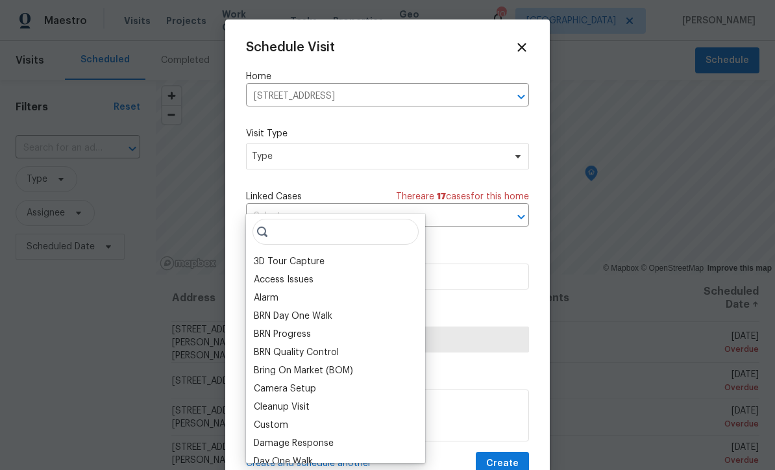
click at [277, 361] on div "Bring On Market (BOM)" at bounding box center [335, 370] width 171 height 18
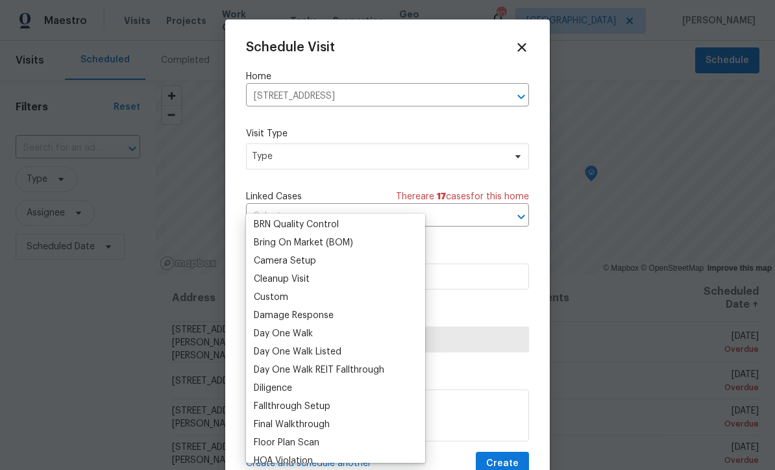
scroll to position [129, 0]
click at [276, 326] on div "Day One Walk" at bounding box center [283, 332] width 59 height 13
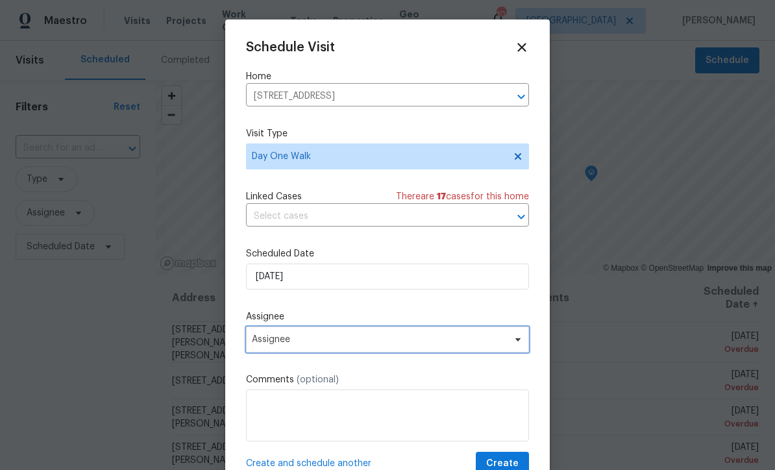
click at [265, 344] on span "Assignee" at bounding box center [379, 339] width 254 height 10
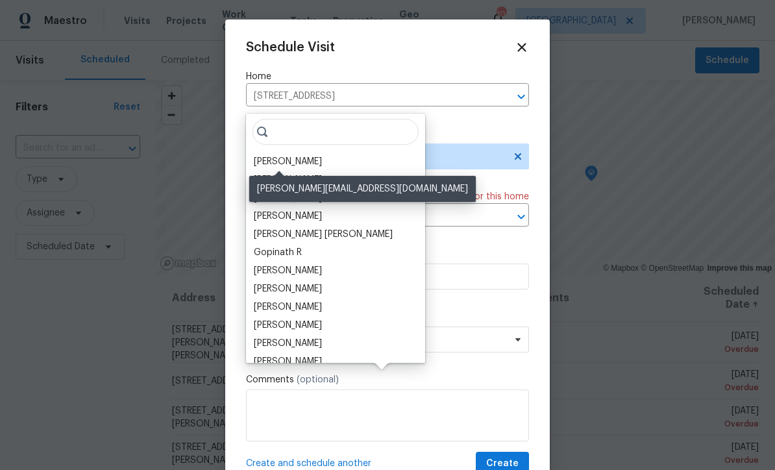
click at [266, 155] on div "[PERSON_NAME]" at bounding box center [288, 161] width 68 height 13
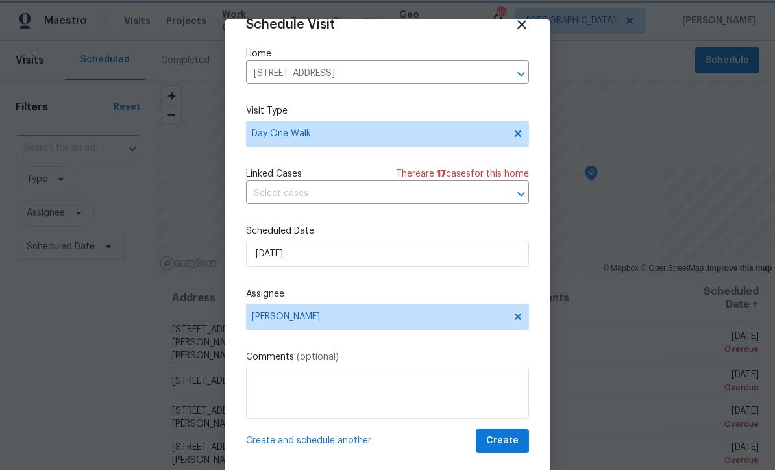
scroll to position [25, 0]
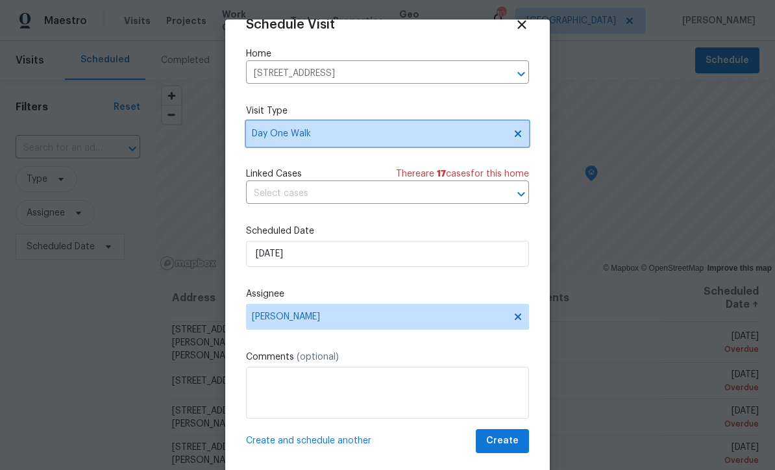
click at [352, 130] on span "Day One Walk" at bounding box center [378, 133] width 252 height 13
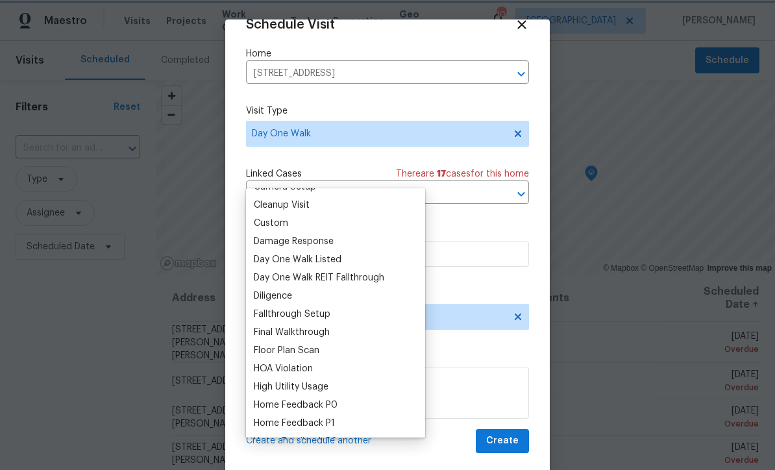
scroll to position [193, 0]
click at [297, 254] on div "Day One Walk Listed" at bounding box center [298, 260] width 88 height 13
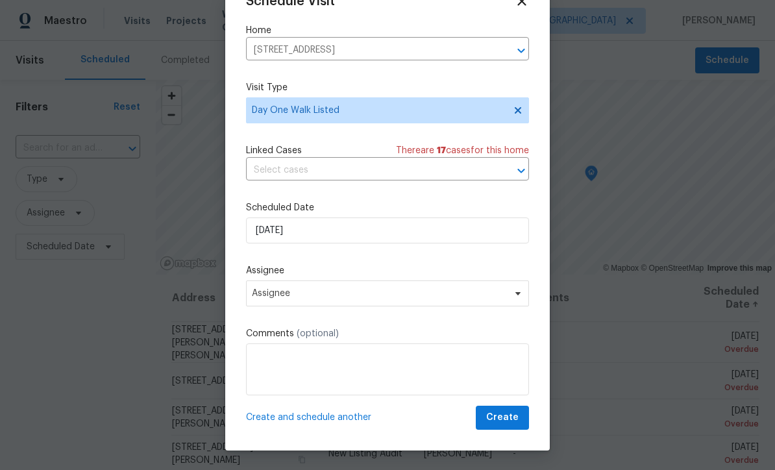
scroll to position [23, 0]
click at [496, 415] on span "Create" at bounding box center [502, 417] width 32 height 16
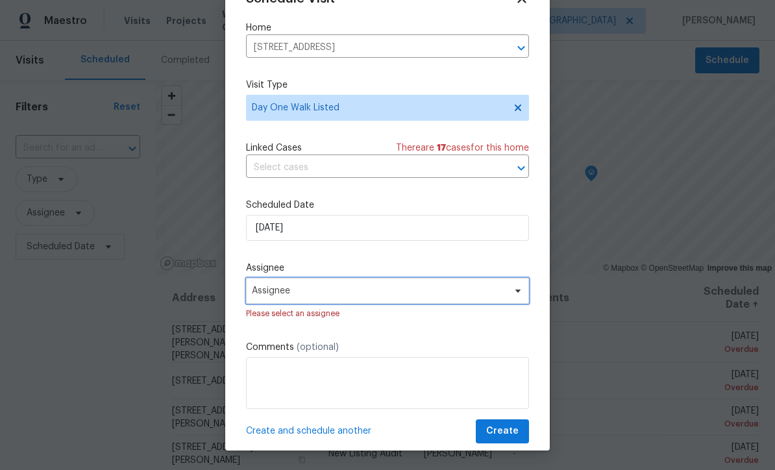
click at [265, 294] on span "Assignee" at bounding box center [379, 290] width 254 height 10
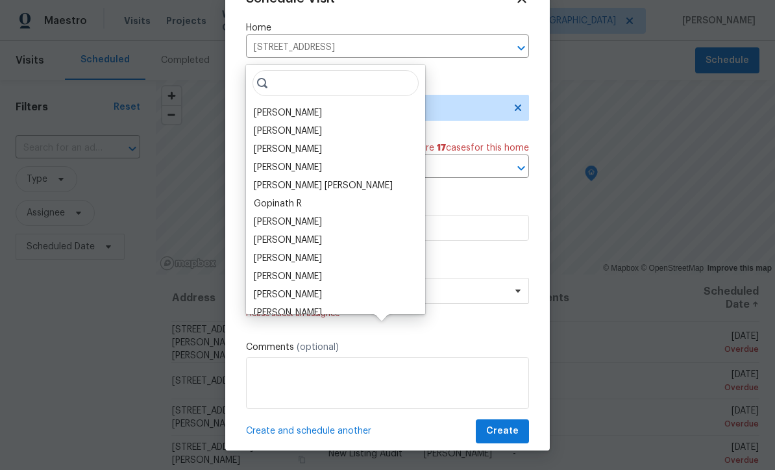
click at [271, 106] on div "[PERSON_NAME]" at bounding box center [288, 112] width 68 height 13
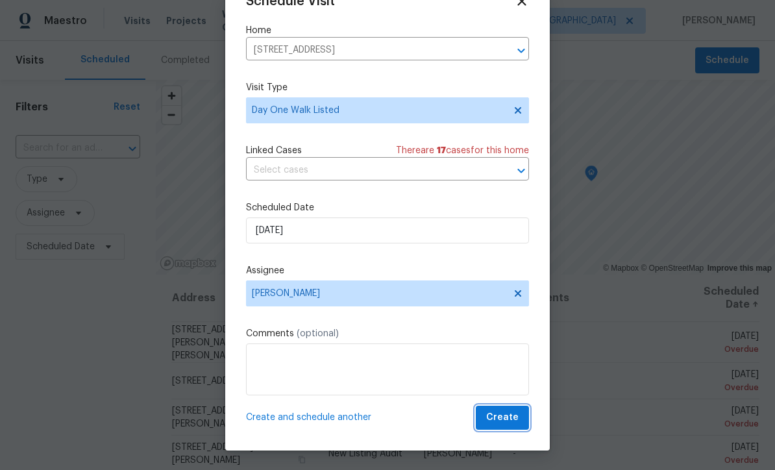
click at [500, 412] on span "Create" at bounding box center [502, 417] width 32 height 16
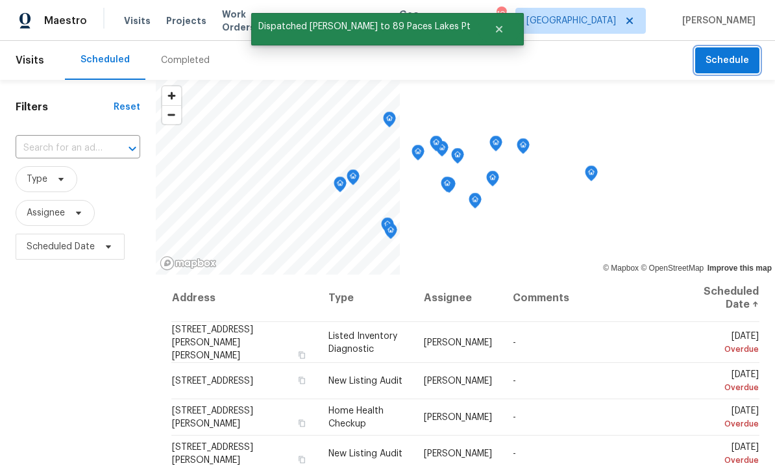
scroll to position [0, 0]
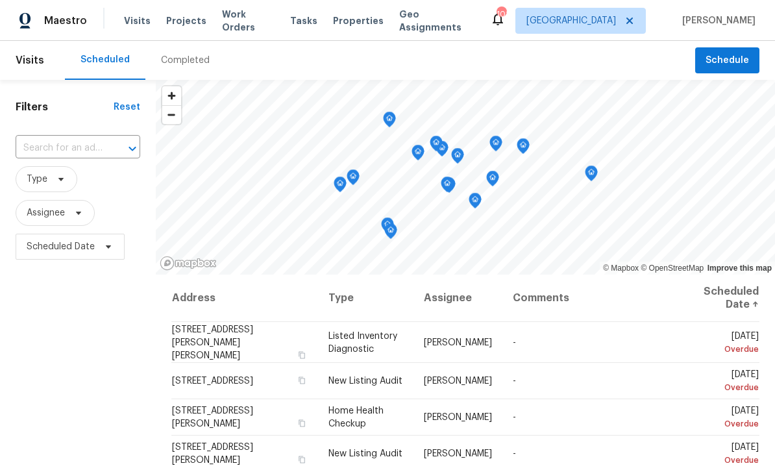
click at [64, 139] on input "text" at bounding box center [60, 148] width 88 height 20
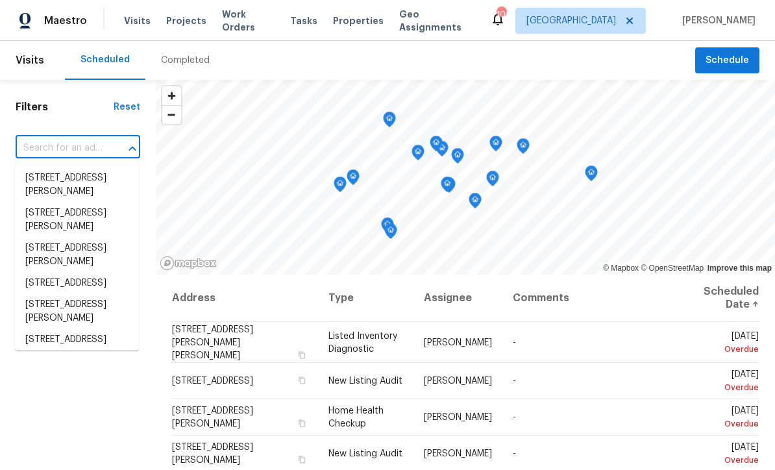
click at [54, 143] on input "text" at bounding box center [60, 148] width 88 height 20
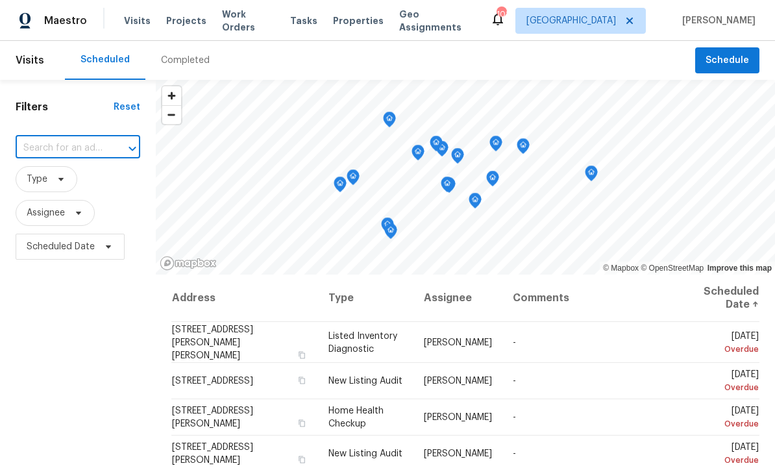
paste input "VISIT 89 [GEOGRAPHIC_DATA], [DATE] · 8–9:30 AM"
click at [102, 142] on input "VISIT 89 [GEOGRAPHIC_DATA], [DATE] · 8–9:30 AM" at bounding box center [60, 148] width 88 height 20
type input "VISIT"
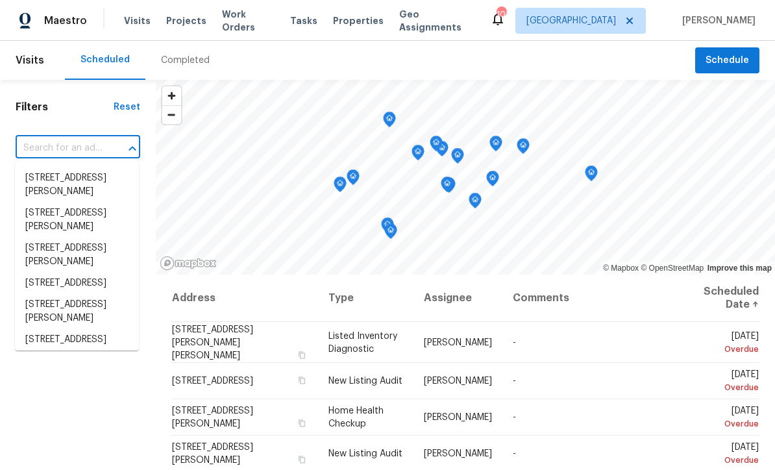
click at [42, 146] on input "text" at bounding box center [60, 148] width 88 height 20
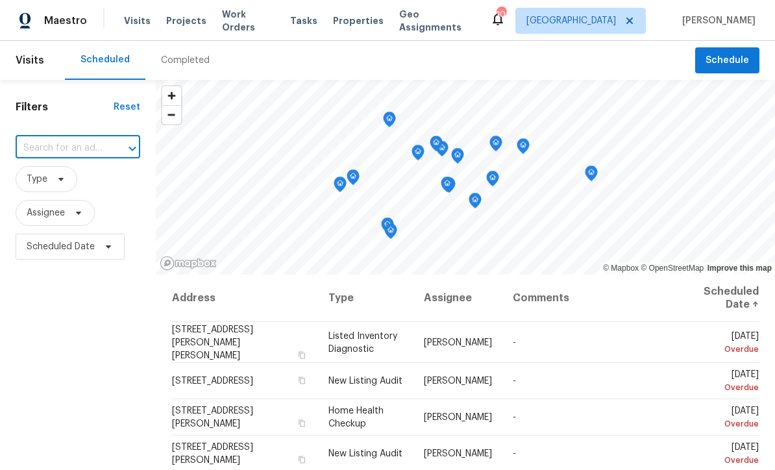
paste input "[STREET_ADDRESS]"
type input "[STREET_ADDRESS]"
click at [51, 178] on li "[STREET_ADDRESS]" at bounding box center [77, 177] width 124 height 21
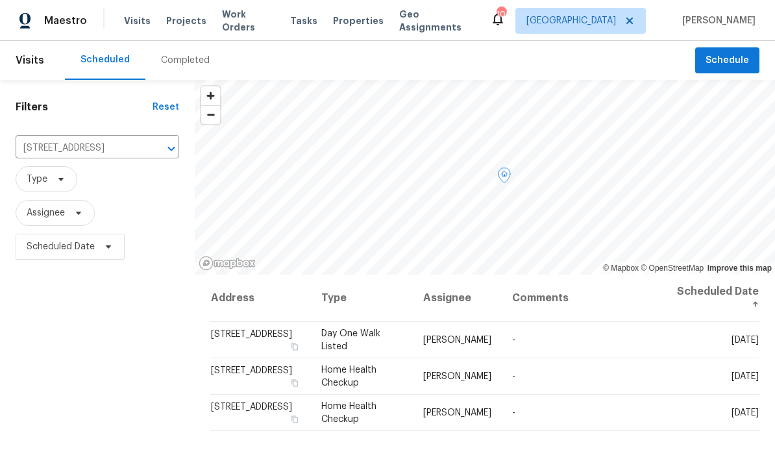
click at [0, 0] on span at bounding box center [0, 0] width 0 height 0
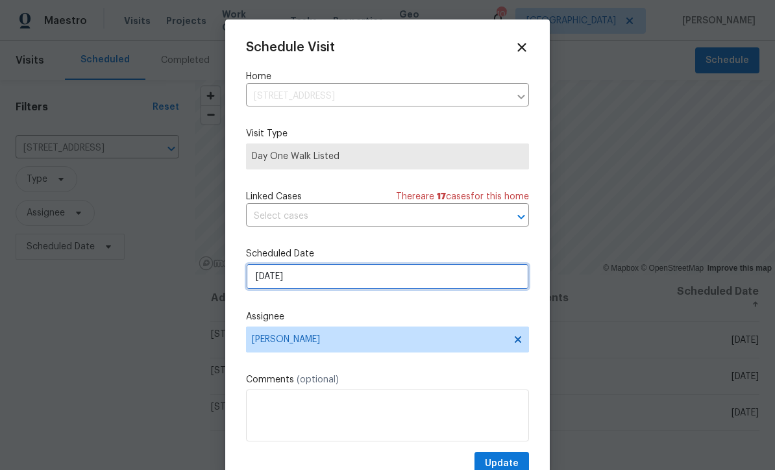
click at [271, 280] on input "[DATE]" at bounding box center [387, 276] width 283 height 26
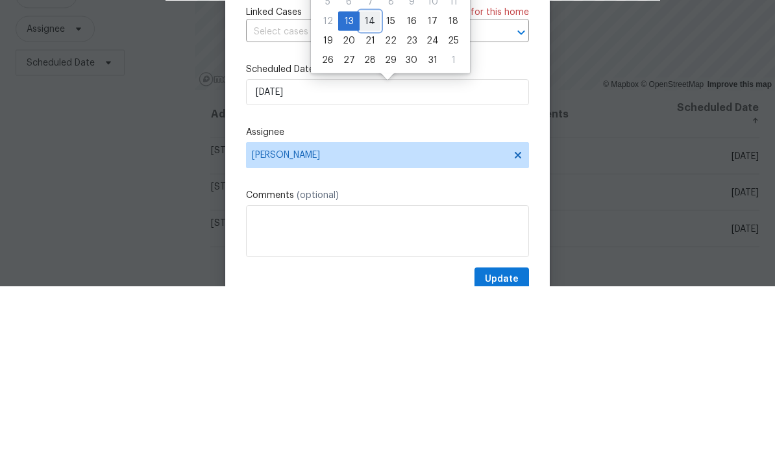
click at [368, 196] on div "14" at bounding box center [369, 205] width 21 height 18
type input "[DATE]"
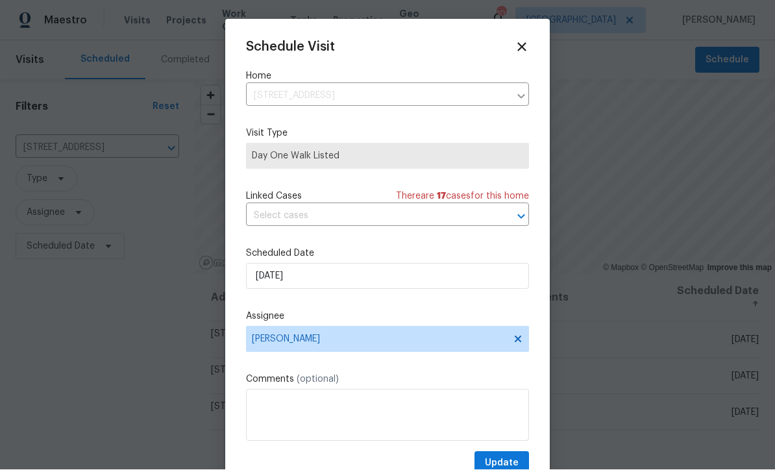
click at [496, 452] on div "Schedule Visit Home [STREET_ADDRESS] ​ Visit Type Day One Walk Listed Linked Ca…" at bounding box center [387, 257] width 283 height 435
click at [502, 458] on span "Update" at bounding box center [502, 463] width 34 height 16
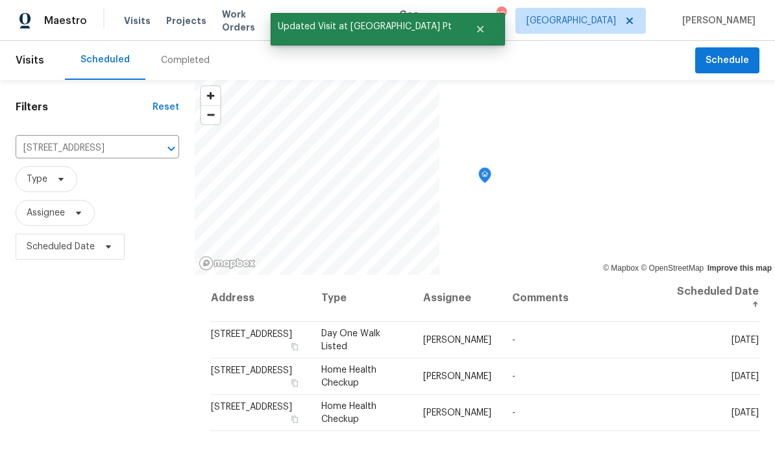
scroll to position [0, 0]
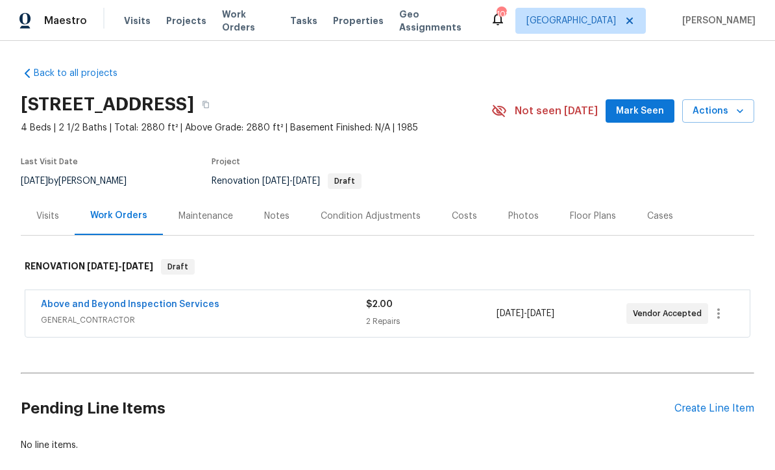
click at [354, 211] on div "Condition Adjustments" at bounding box center [370, 216] width 100 height 13
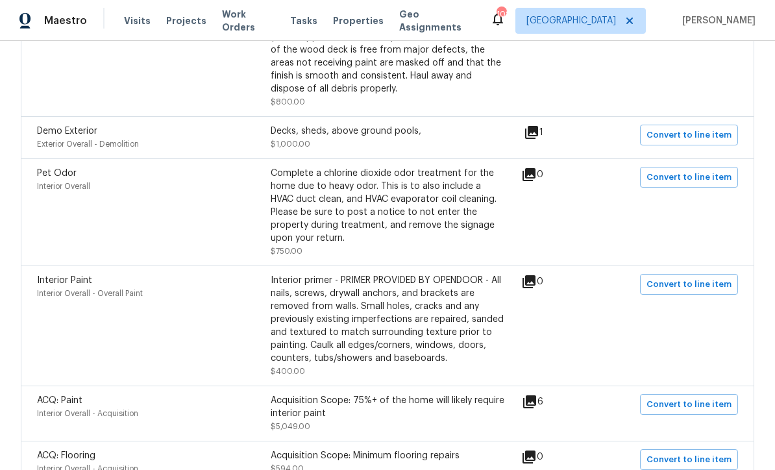
scroll to position [665, 0]
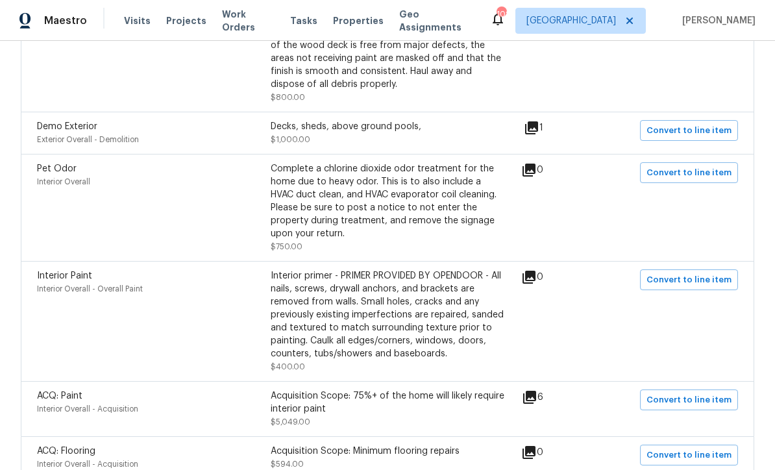
click at [537, 130] on icon at bounding box center [531, 127] width 13 height 13
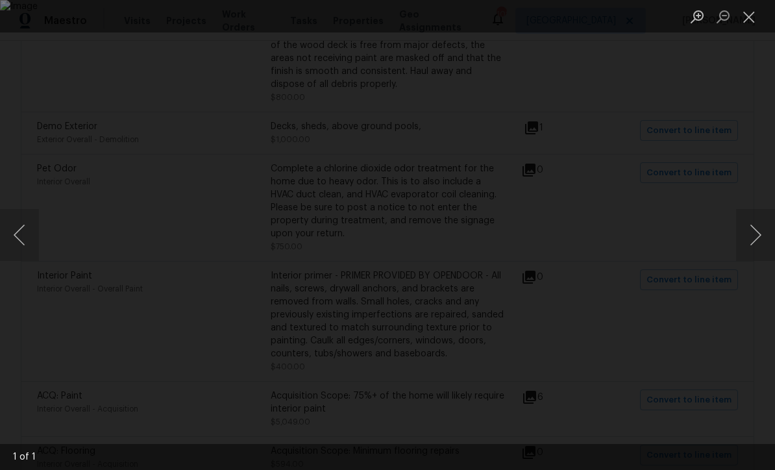
click at [746, 17] on button "Close lightbox" at bounding box center [749, 16] width 26 height 23
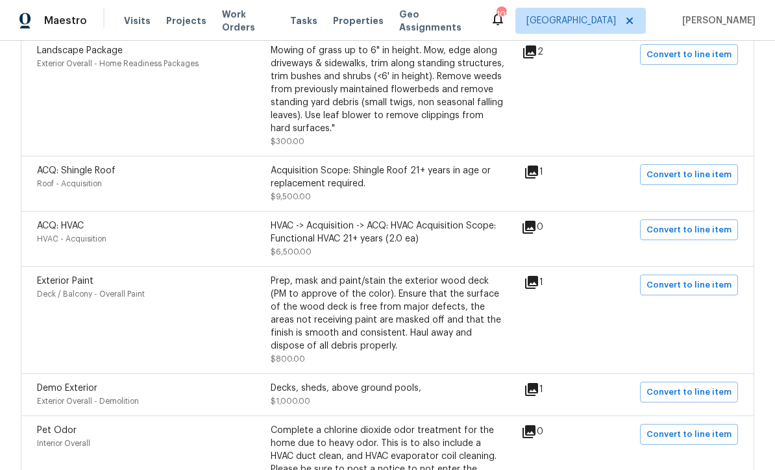
scroll to position [403, 0]
click at [533, 53] on icon at bounding box center [529, 52] width 13 height 13
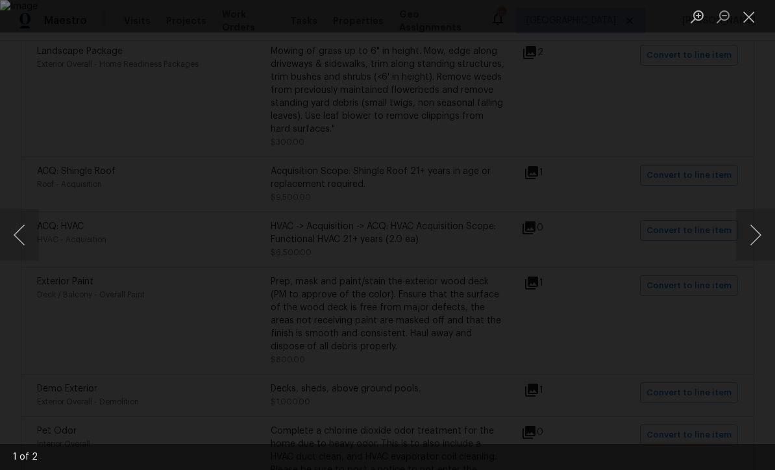
click at [758, 235] on button "Next image" at bounding box center [755, 235] width 39 height 52
click at [759, 236] on button "Next image" at bounding box center [755, 235] width 39 height 52
click at [749, 21] on button "Close lightbox" at bounding box center [749, 16] width 26 height 23
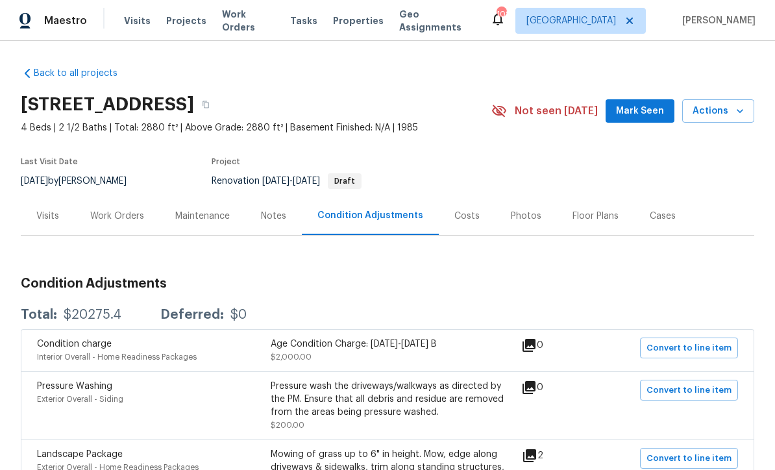
scroll to position [0, 0]
